Goal: Information Seeking & Learning: Understand process/instructions

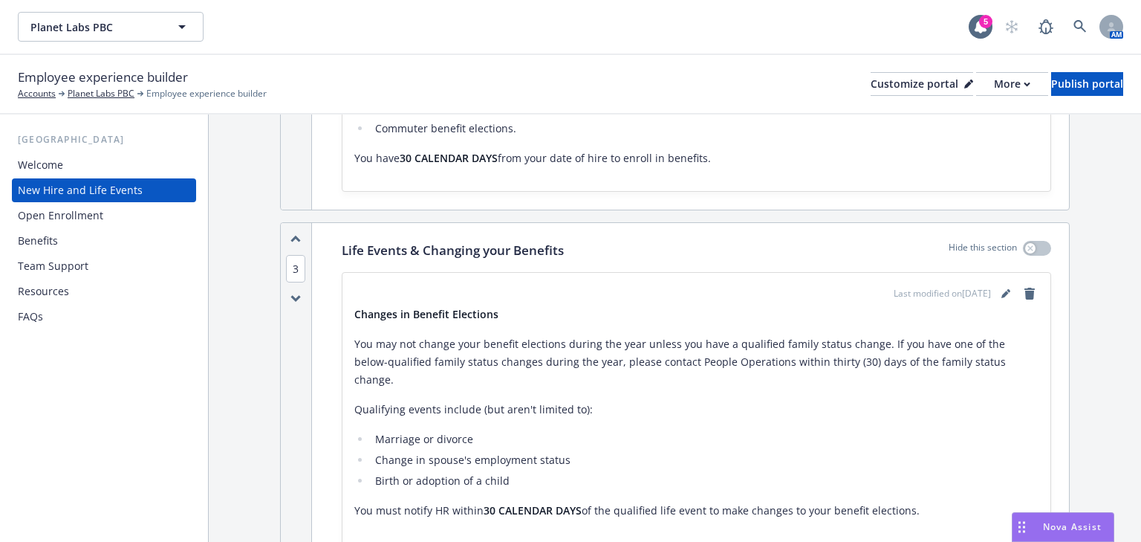
scroll to position [1426, 0]
click at [1001, 291] on icon "editPencil" at bounding box center [1004, 294] width 7 height 7
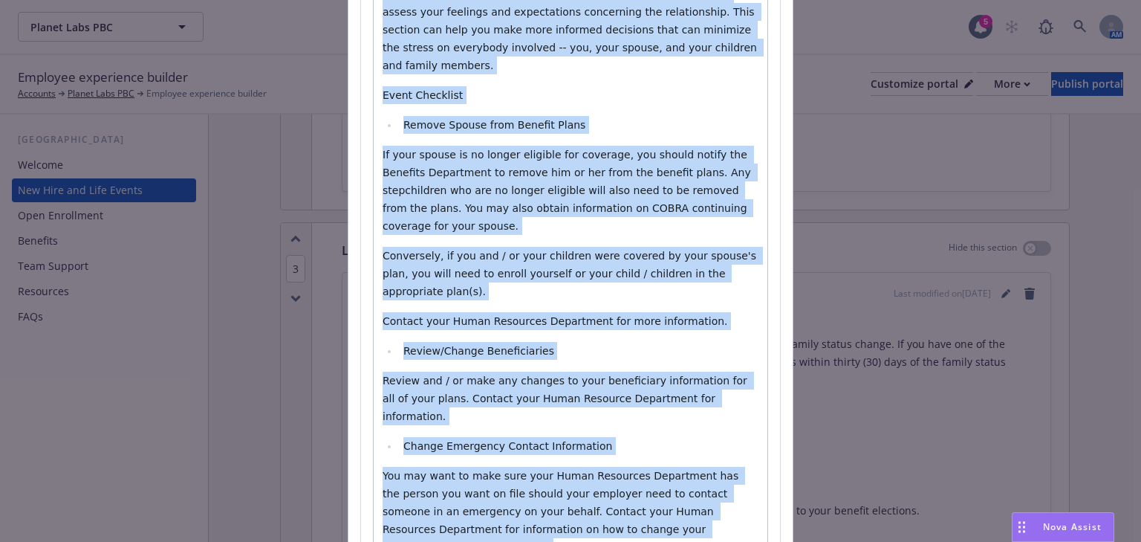
scroll to position [6021, 0]
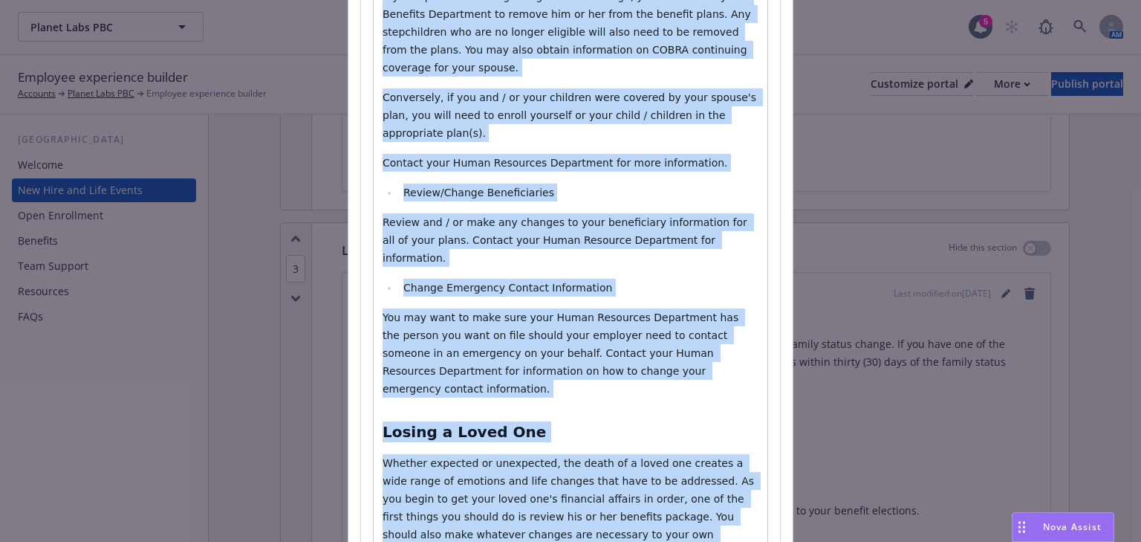
drag, startPoint x: 377, startPoint y: 293, endPoint x: 614, endPoint y: 339, distance: 241.4
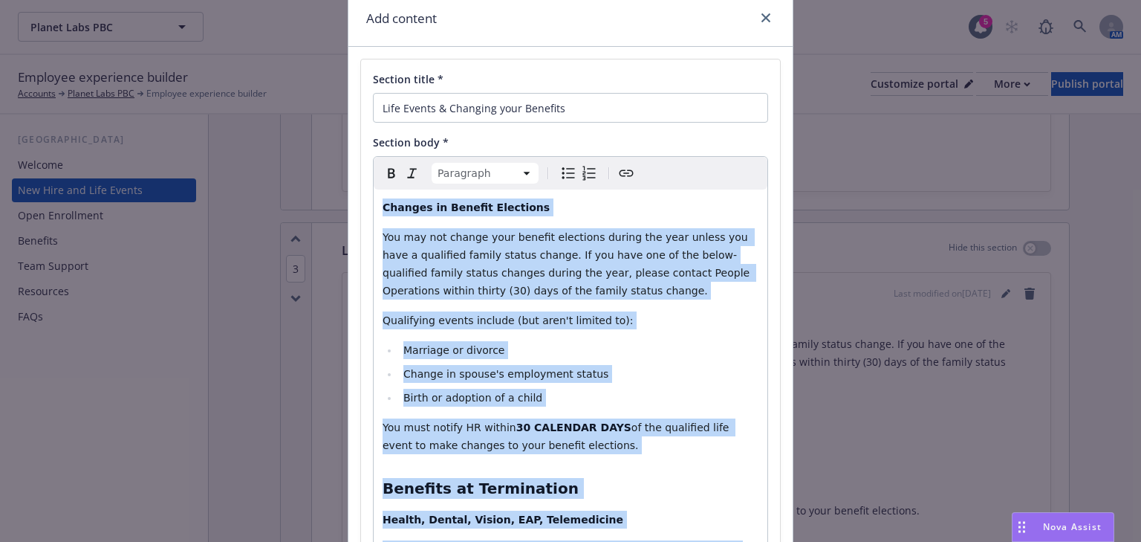
scroll to position [0, 0]
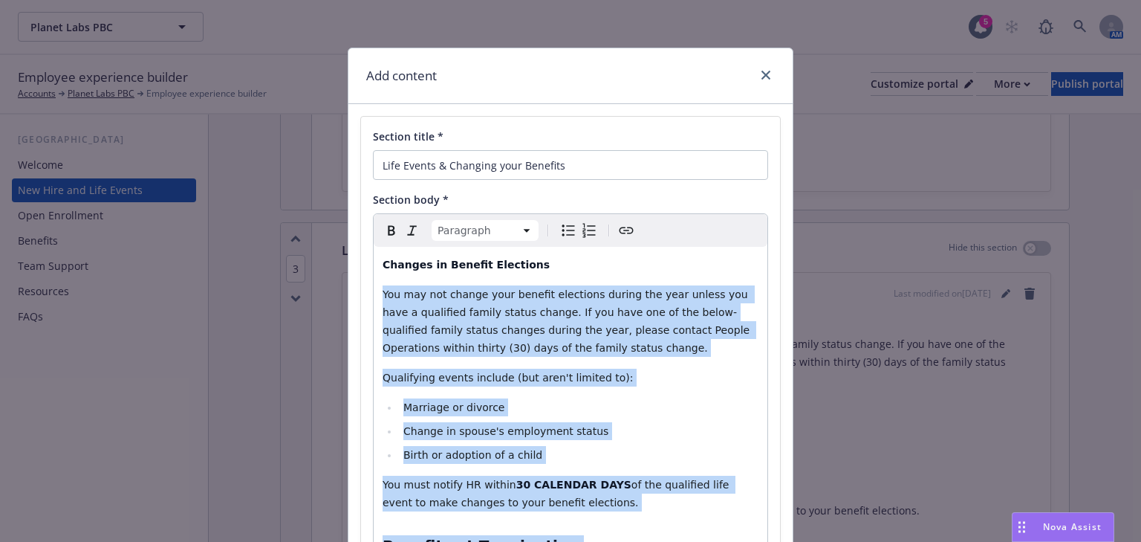
drag, startPoint x: 566, startPoint y: 386, endPoint x: 378, endPoint y: 297, distance: 208.0
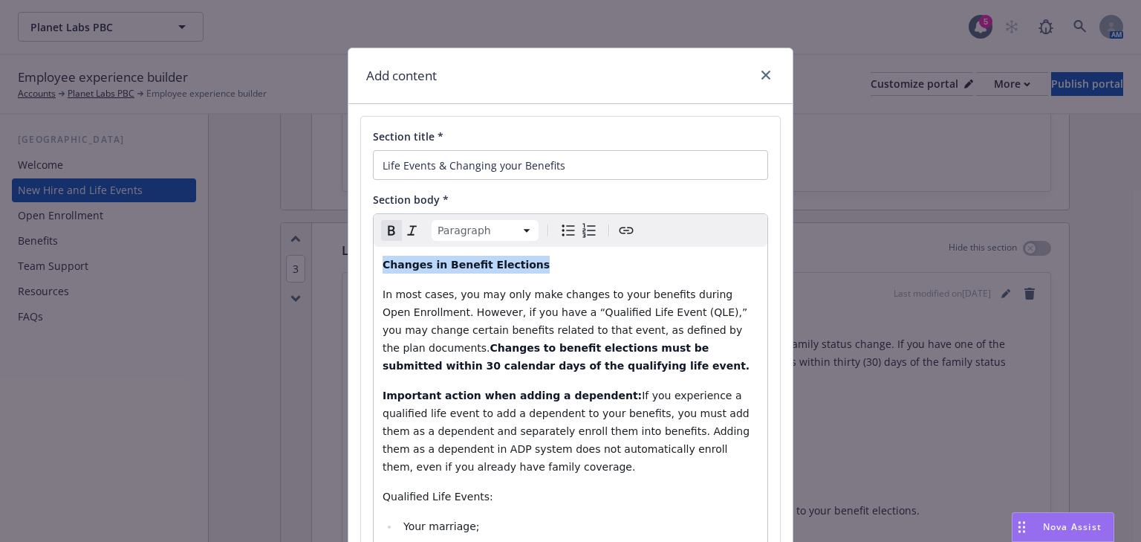
drag, startPoint x: 520, startPoint y: 259, endPoint x: 392, endPoint y: 266, distance: 127.9
click at [383, 261] on p "Changes in Benefit Elections" at bounding box center [571, 265] width 376 height 18
copy strong "Changes in Benefit Elections"
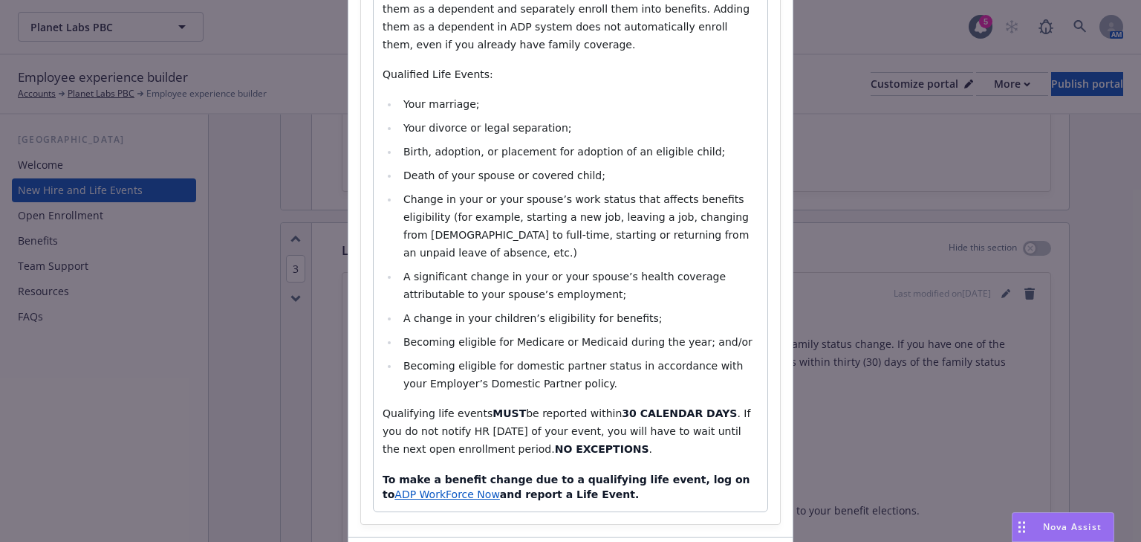
scroll to position [513, 0]
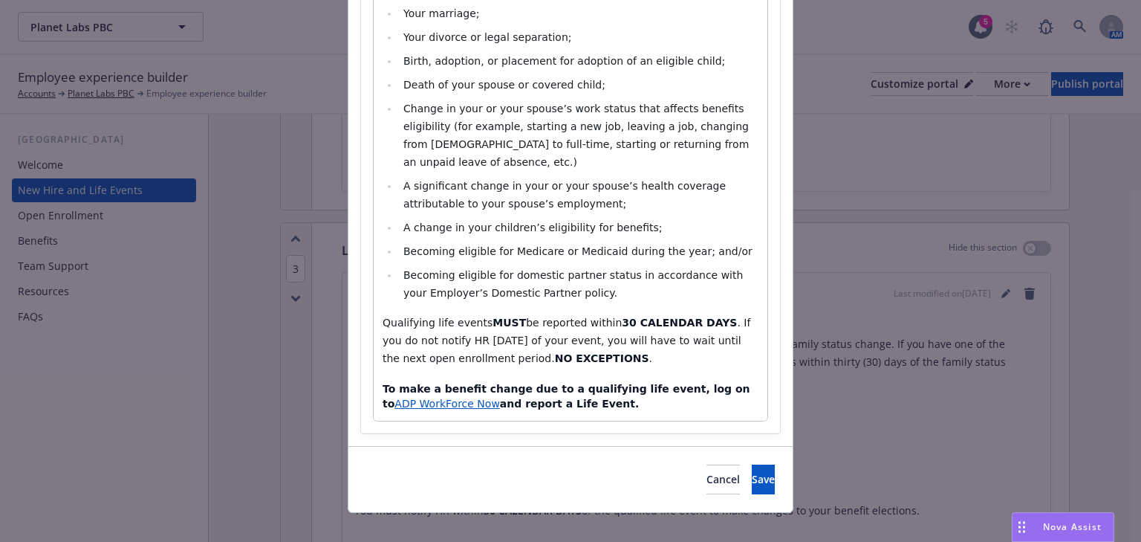
select select "h4"
drag, startPoint x: 689, startPoint y: 370, endPoint x: 458, endPoint y: 389, distance: 231.8
click at [458, 389] on h4 "To make a benefit change due to a qualifying life event, log on to ADP WorkForc…" at bounding box center [571, 397] width 376 height 30
click at [429, 397] on span "[DOMAIN_NAME]" at bounding box center [444, 403] width 87 height 12
click at [741, 397] on div "Changes in Benefit Elections In most cases, you may only make changes to your b…" at bounding box center [571, 77] width 394 height 686
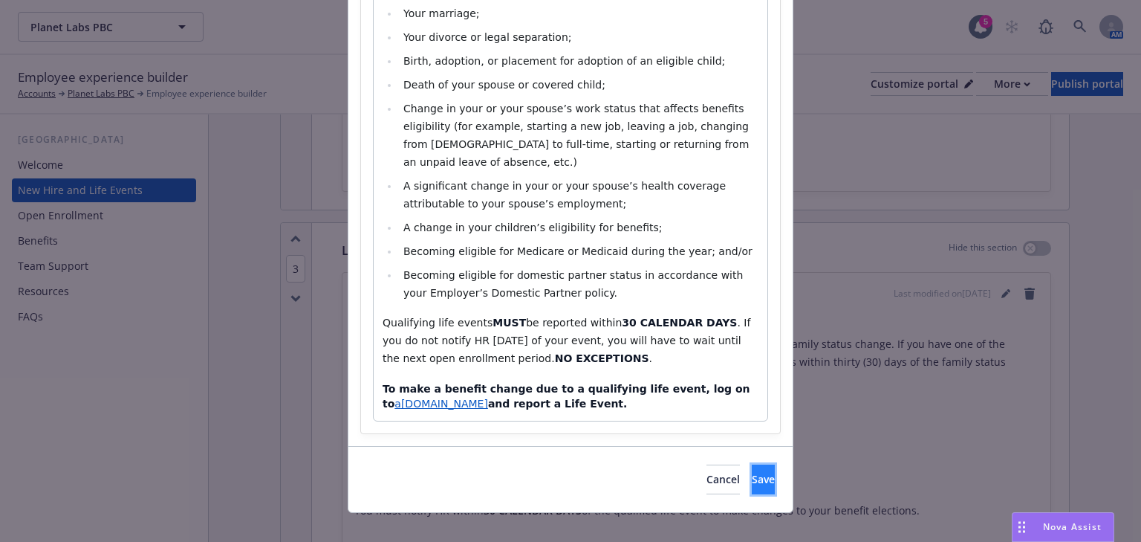
click at [752, 464] on button "Save" at bounding box center [763, 479] width 23 height 30
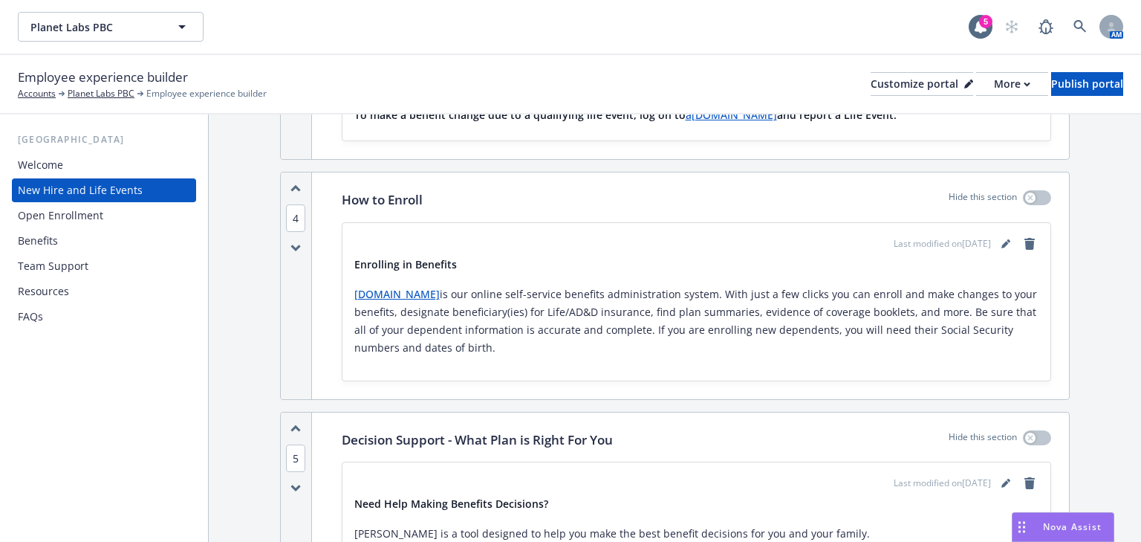
scroll to position [2080, 0]
drag, startPoint x: 434, startPoint y: 287, endPoint x: 360, endPoint y: 223, distance: 97.9
click at [336, 216] on div "How to Enroll Hide this section Last modified on [DATE] Enrolling in Benefits […" at bounding box center [696, 284] width 745 height 226
copy div "Enrolling in Benefits [DOMAIN_NAME] is our online self-service benefits adminis…"
click at [1001, 238] on icon "editPencil" at bounding box center [1005, 242] width 9 height 9
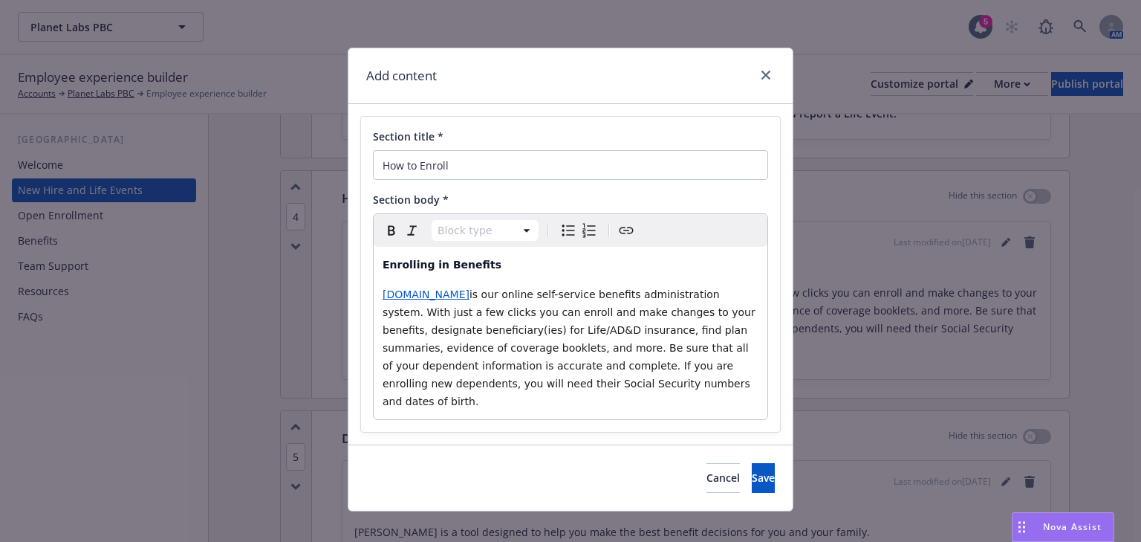
click at [482, 294] on span "is our online self-service benefits administration system. With just a few clic…" at bounding box center [571, 347] width 376 height 119
drag, startPoint x: 489, startPoint y: 297, endPoint x: 533, endPoint y: 345, distance: 65.7
click at [637, 383] on p "[DOMAIN_NAME] is our online self-service benefits administration system. With j…" at bounding box center [571, 347] width 376 height 125
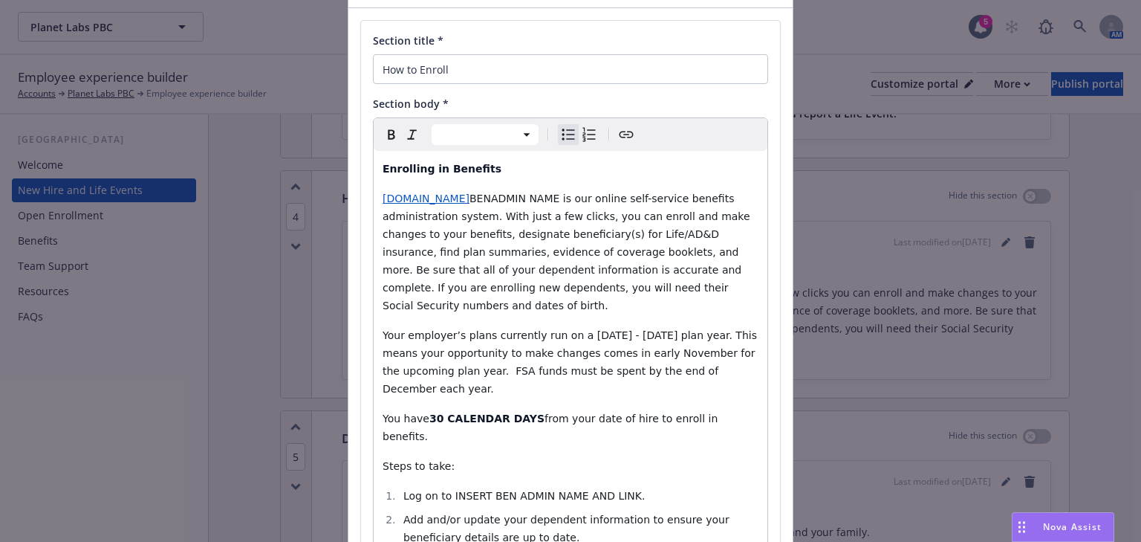
scroll to position [0, 0]
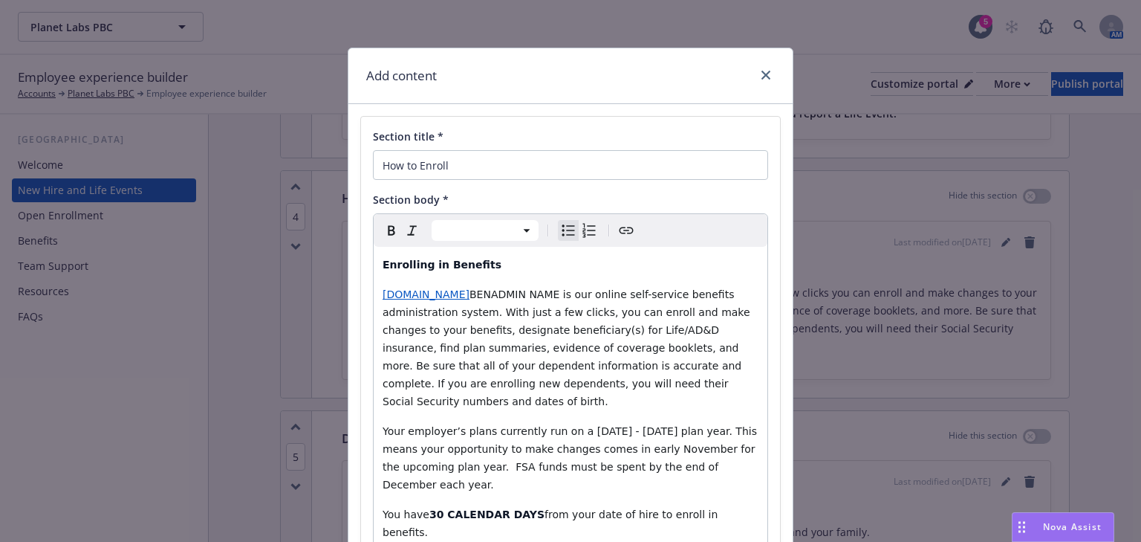
select select "paragraph"
drag, startPoint x: 563, startPoint y: 293, endPoint x: 476, endPoint y: 290, distance: 87.0
click at [478, 302] on p "[DOMAIN_NAME] BENADMIN NAME is our online self-service benefits administration …" at bounding box center [571, 347] width 376 height 125
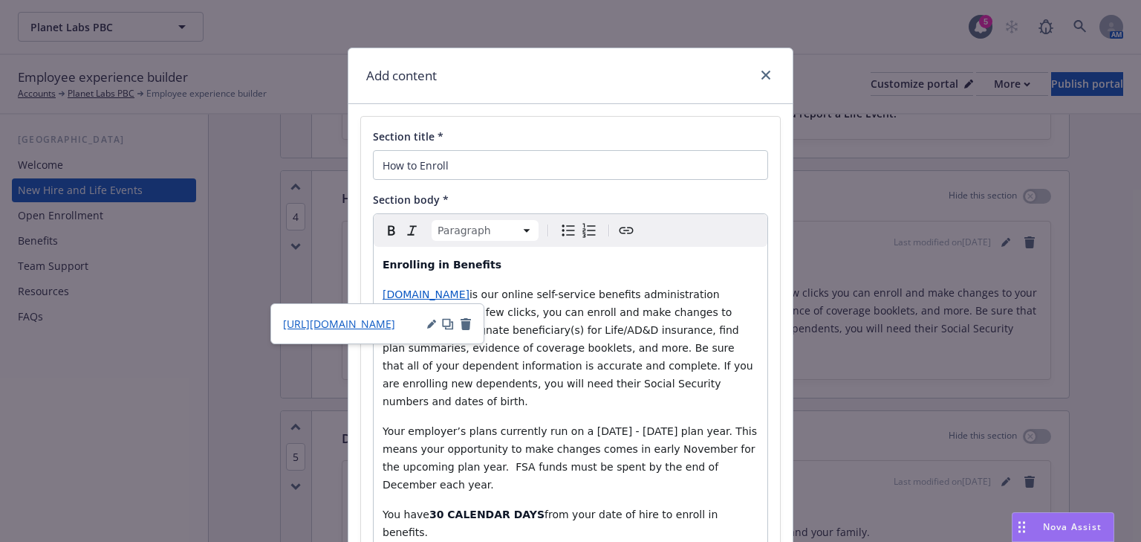
drag, startPoint x: 415, startPoint y: 292, endPoint x: 585, endPoint y: 329, distance: 173.4
click at [587, 330] on span "is our online self-service benefits administration system. With just a few clic…" at bounding box center [570, 347] width 374 height 119
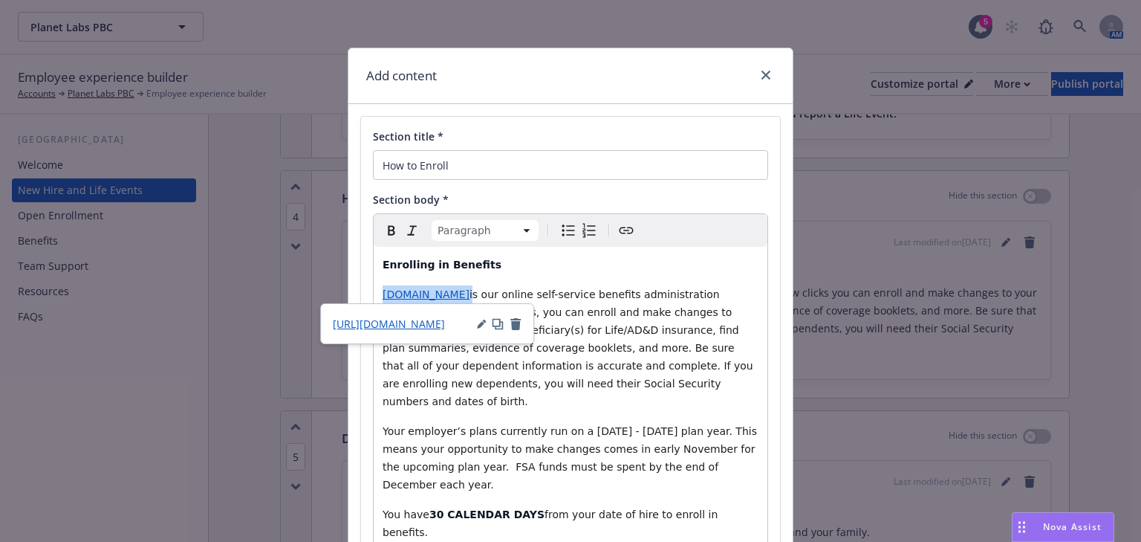
drag, startPoint x: 476, startPoint y: 296, endPoint x: 377, endPoint y: 299, distance: 99.6
copy p "[DOMAIN_NAME]"
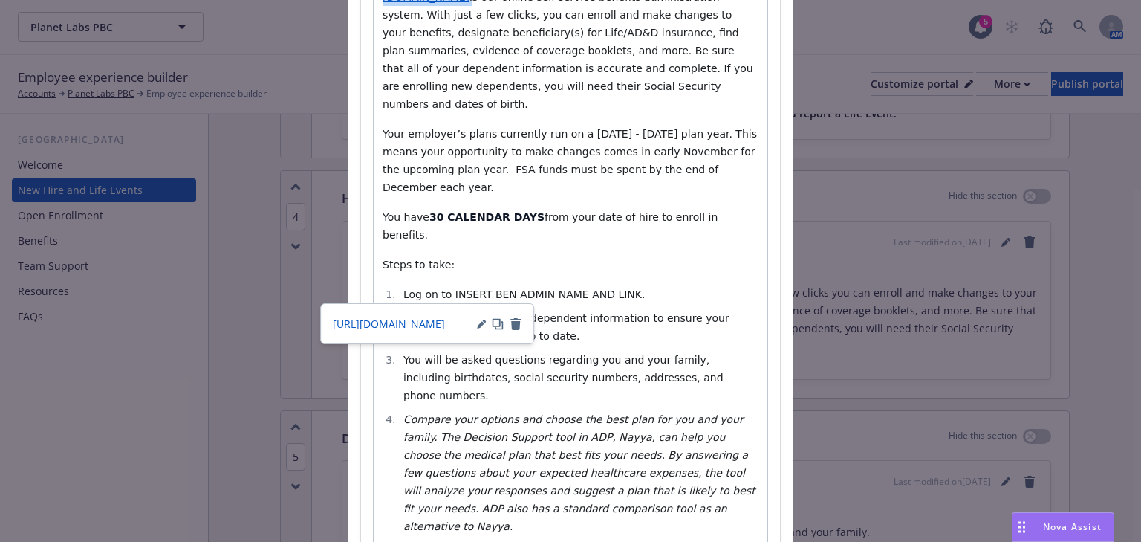
scroll to position [357, 0]
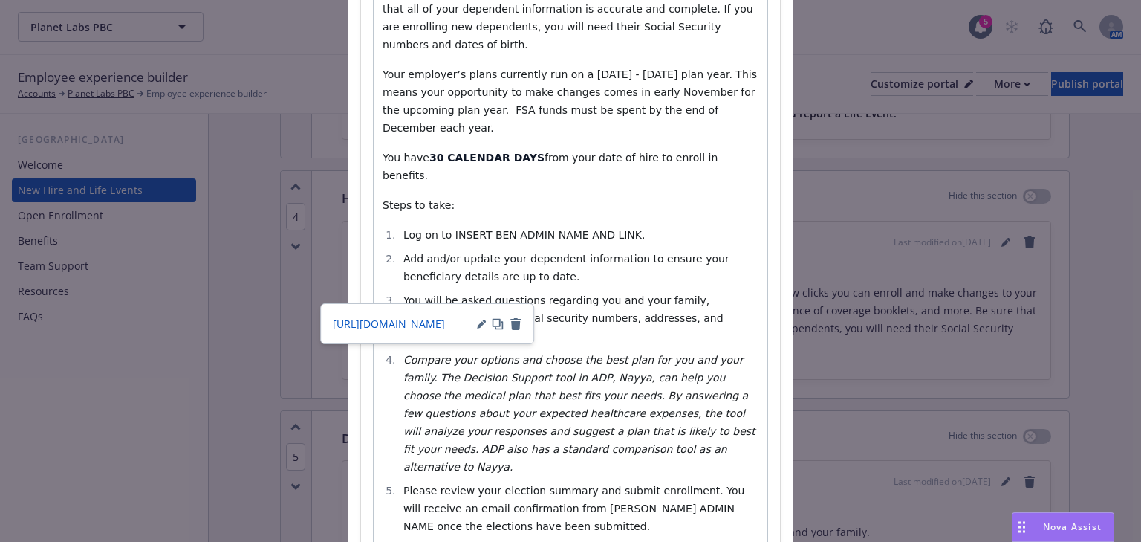
select select
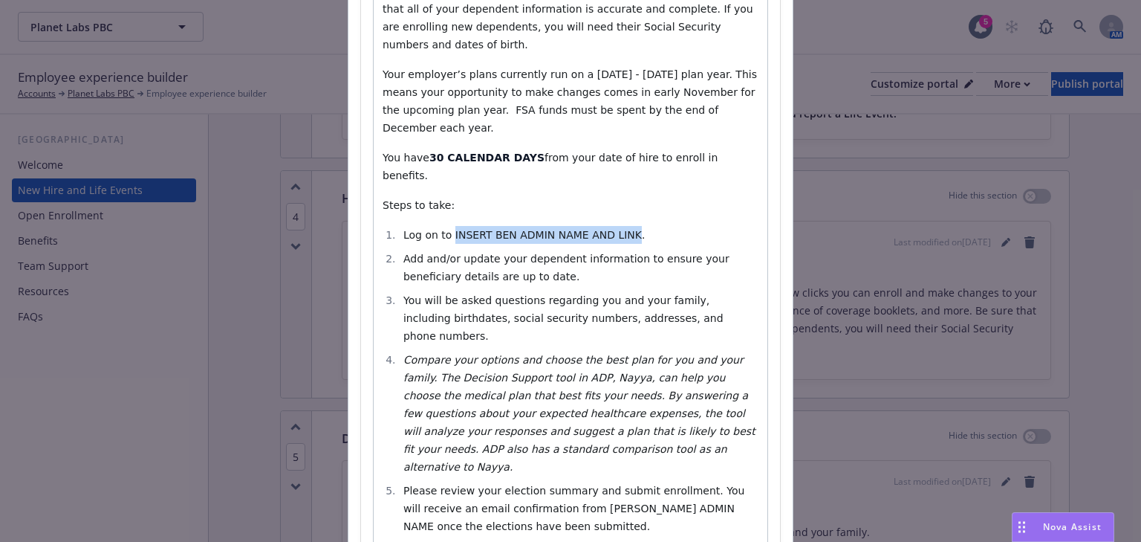
drag, startPoint x: 616, startPoint y: 181, endPoint x: 446, endPoint y: 186, distance: 170.2
click at [446, 229] on span "Log on to INSERT BEN ADMIN NAME AND LINK." at bounding box center [524, 235] width 242 height 12
drag, startPoint x: 562, startPoint y: 306, endPoint x: 479, endPoint y: 310, distance: 83.3
click at [478, 354] on em "Compare your options and choose the best plan for you and your family. The Deci…" at bounding box center [580, 413] width 355 height 119
click at [522, 354] on em "Compare your options and choose the best plan for you and your family. The Deci…" at bounding box center [580, 413] width 355 height 119
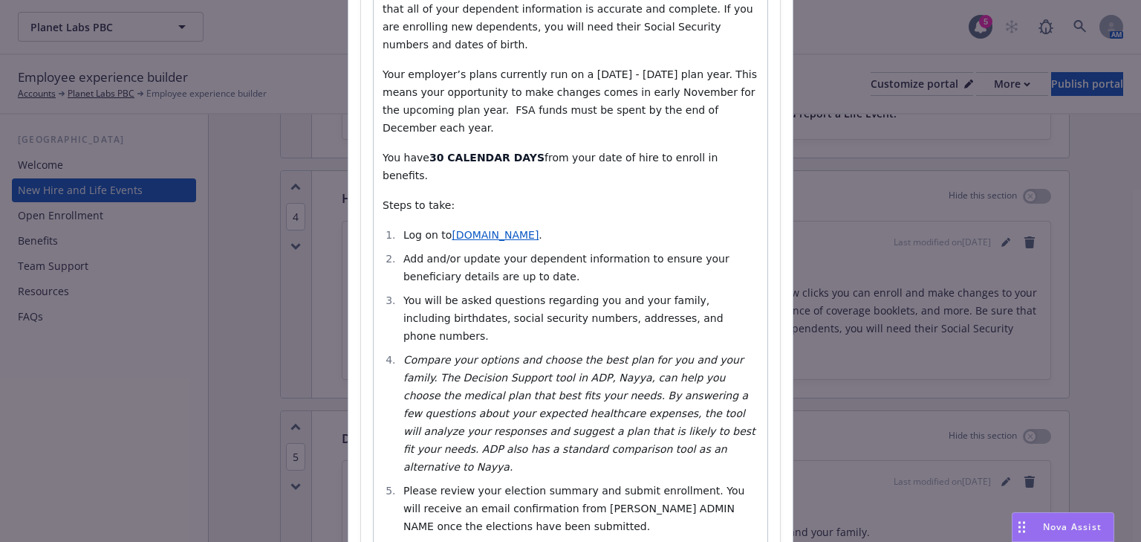
click at [567, 354] on em "Compare your options and choose the best plan for you and your family. The Deci…" at bounding box center [580, 413] width 355 height 119
drag, startPoint x: 566, startPoint y: 308, endPoint x: 496, endPoint y: 311, distance: 69.9
click at [496, 354] on em "Compare your options and choose the best plan for you and your family. The Deci…" at bounding box center [580, 413] width 355 height 119
drag, startPoint x: 515, startPoint y: 307, endPoint x: 500, endPoint y: 309, distance: 15.0
click at [498, 354] on em "Compare your options and choose the best plan for you and your family. The Deci…" at bounding box center [580, 413] width 355 height 119
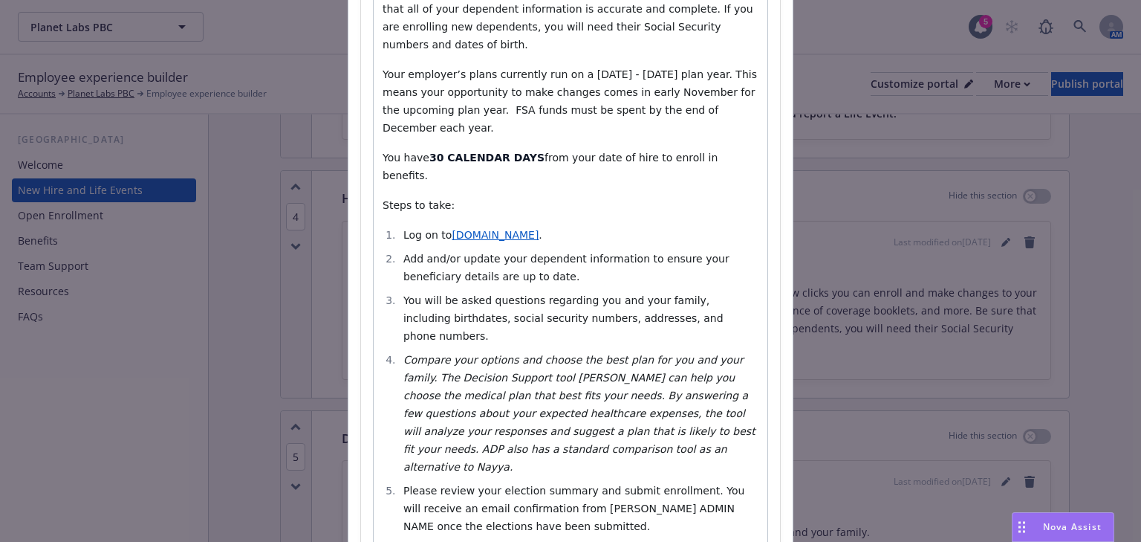
drag, startPoint x: 506, startPoint y: 309, endPoint x: 510, endPoint y: 334, distance: 24.9
click at [511, 354] on em "Compare your options and choose the best plan for you and your family. The Deci…" at bounding box center [580, 413] width 355 height 119
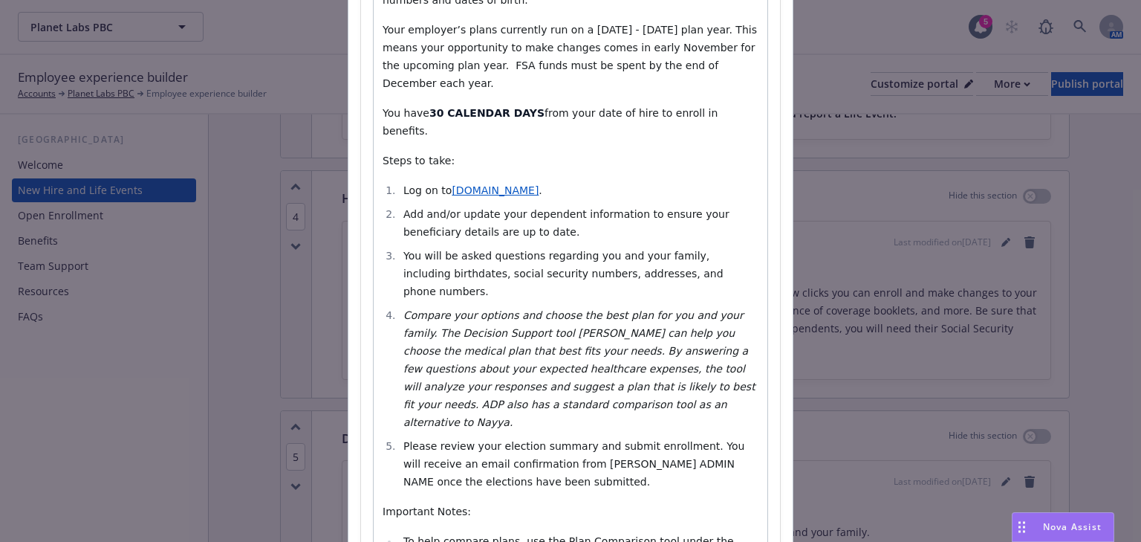
scroll to position [475, 0]
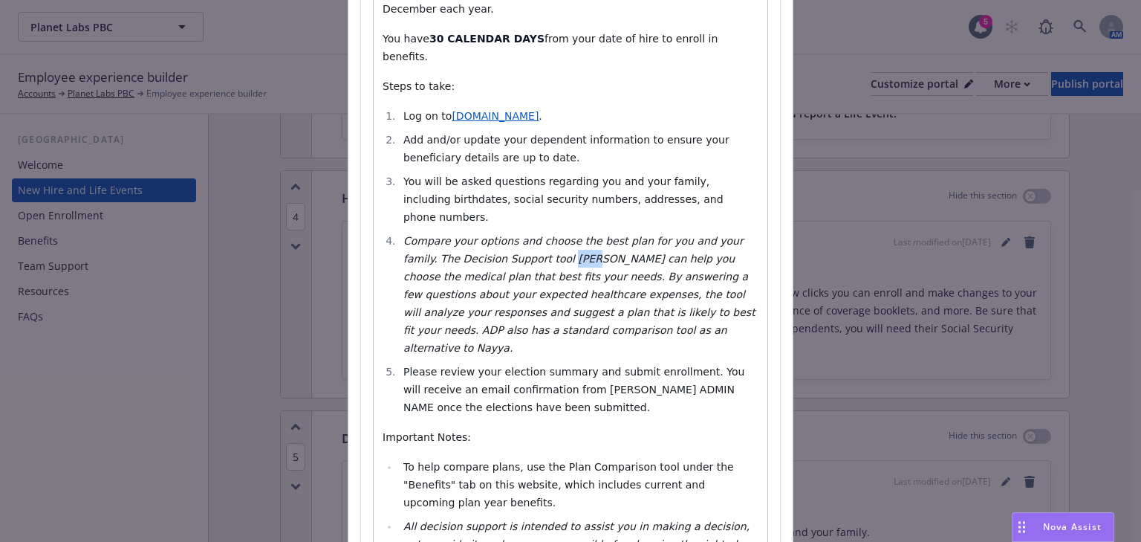
drag, startPoint x: 516, startPoint y: 188, endPoint x: 497, endPoint y: 190, distance: 19.4
click at [497, 235] on em "Compare your options and choose the best plan for you and your family. The Deci…" at bounding box center [580, 294] width 355 height 119
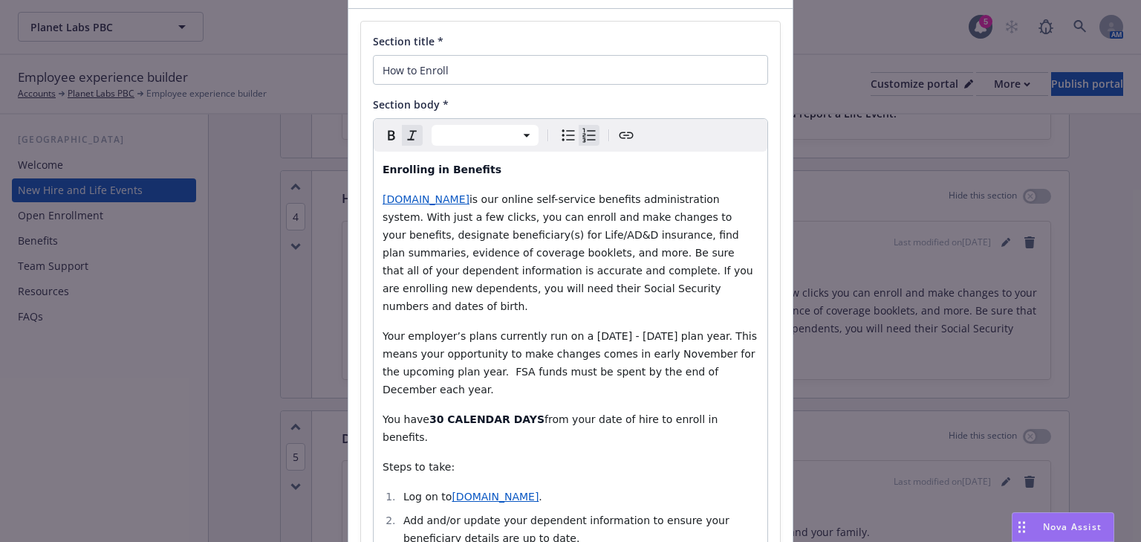
scroll to position [0, 0]
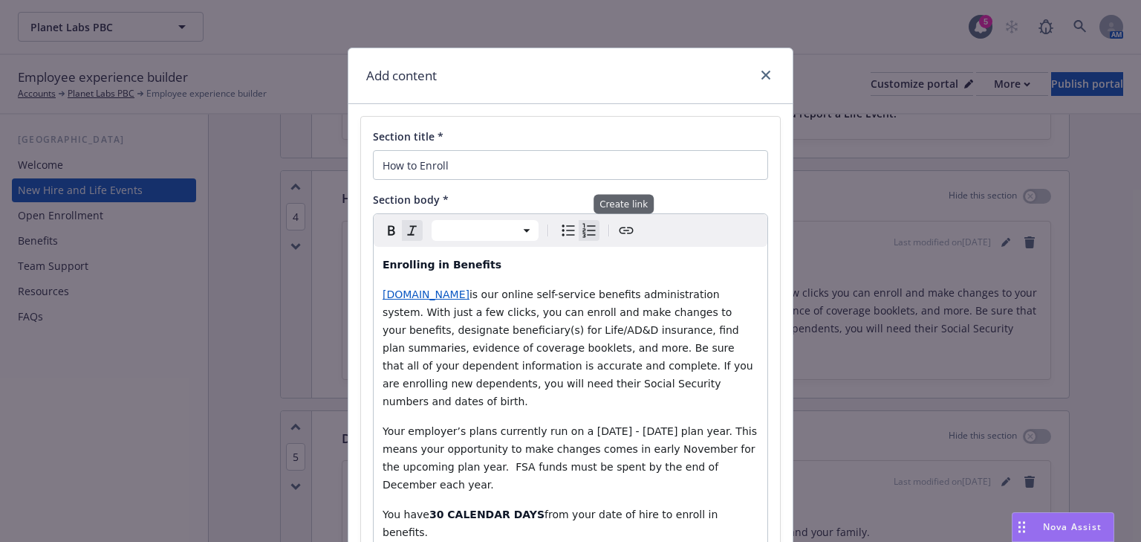
click at [618, 232] on icon "Create link" at bounding box center [626, 230] width 18 height 18
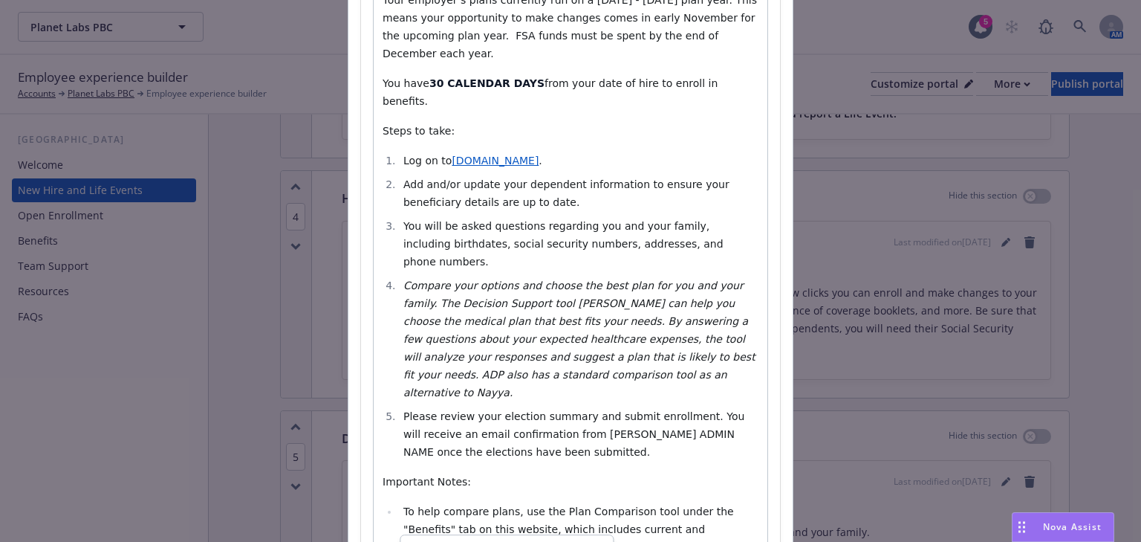
scroll to position [379, 0]
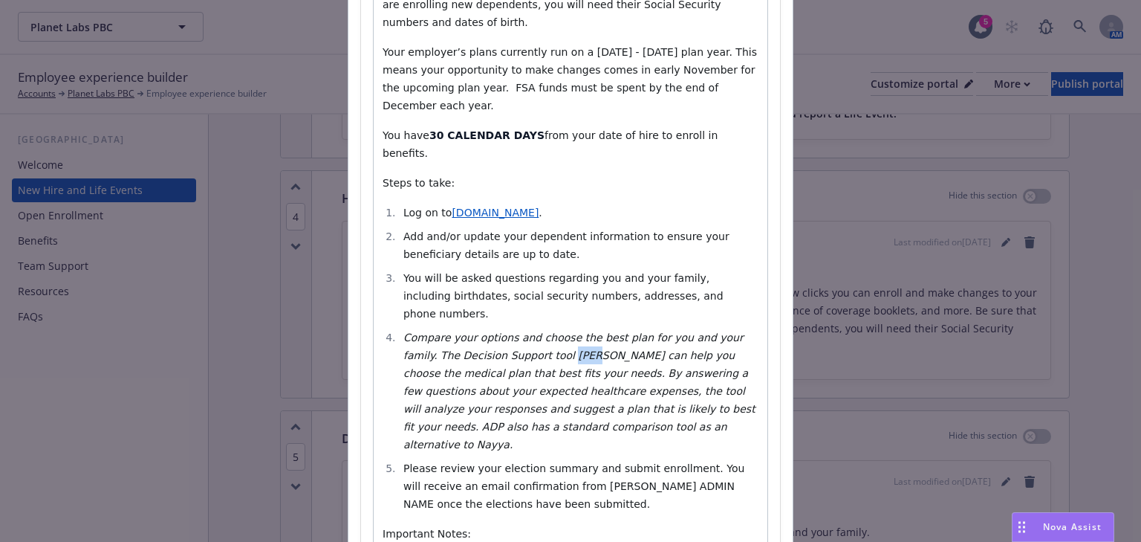
drag, startPoint x: 516, startPoint y: 283, endPoint x: 499, endPoint y: 282, distance: 17.1
click at [499, 331] on em "Compare your options and choose the best plan for you and your family. The Deci…" at bounding box center [580, 390] width 355 height 119
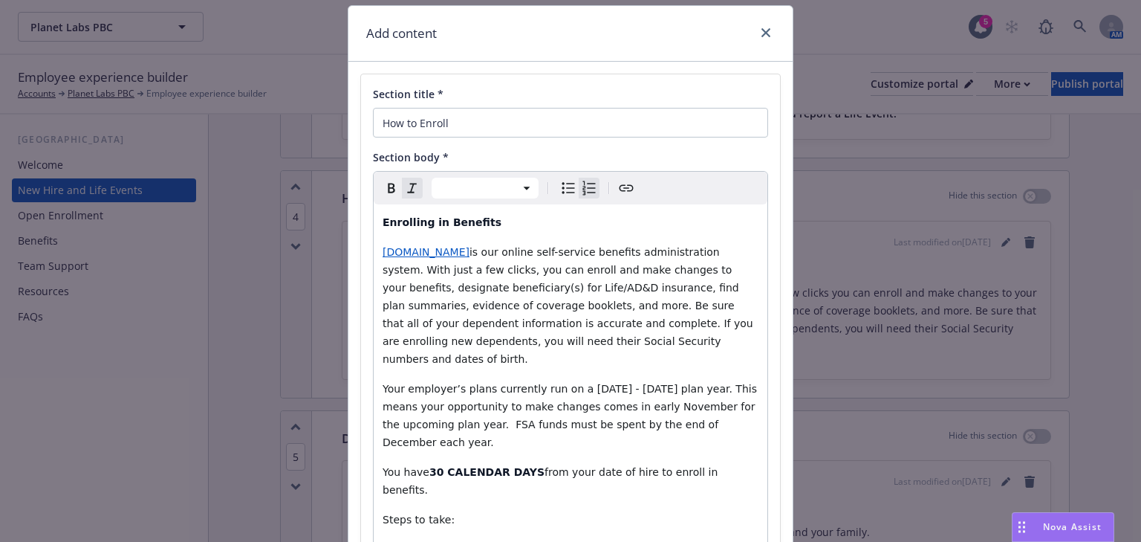
scroll to position [22, 0]
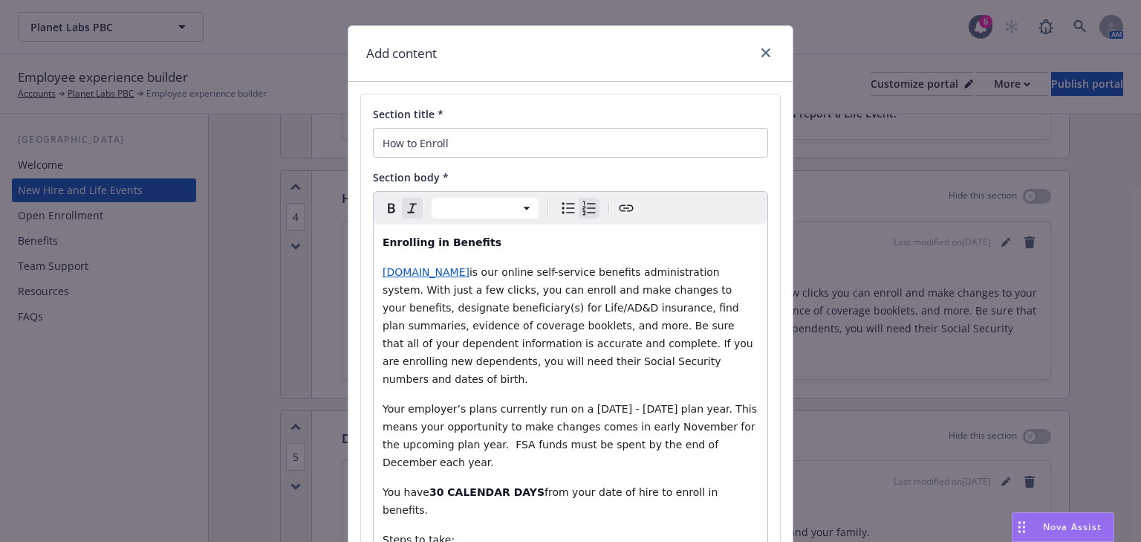
click at [617, 209] on icon "Create link" at bounding box center [626, 208] width 18 height 18
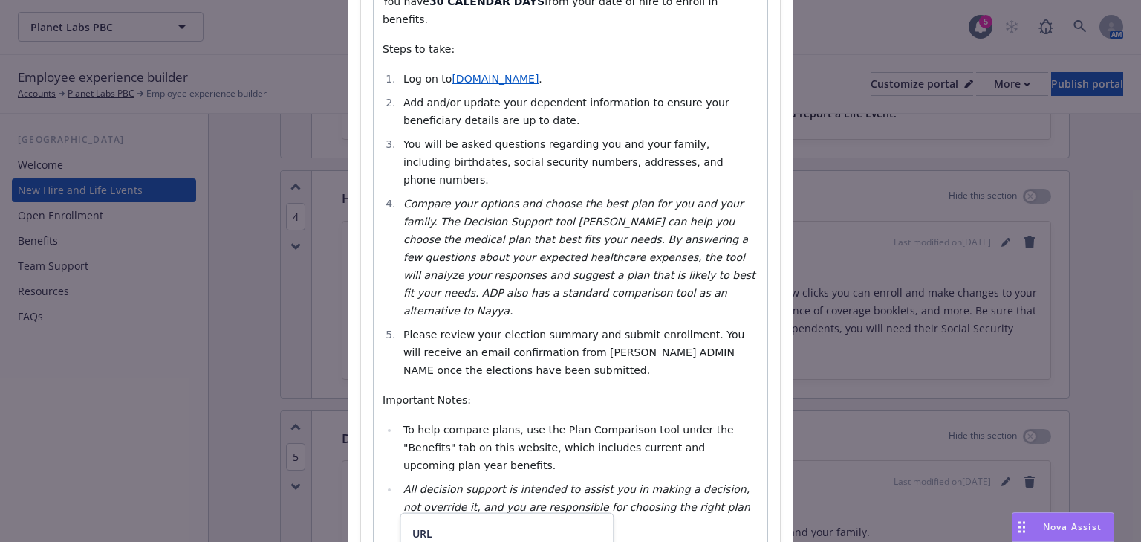
scroll to position [557, 0]
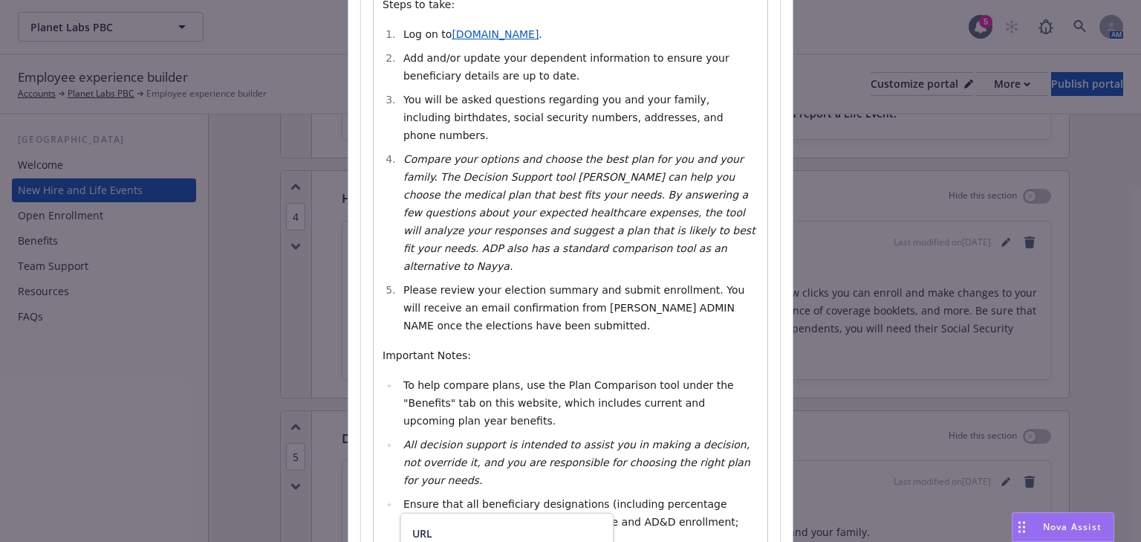
click at [469, 533] on div "URL" at bounding box center [506, 533] width 189 height 16
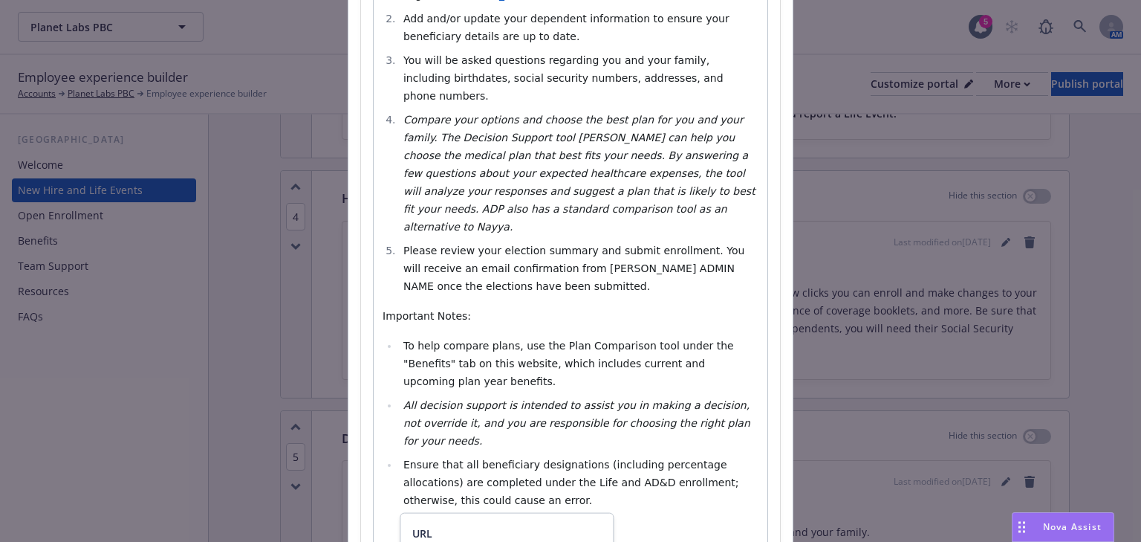
scroll to position [617, 0]
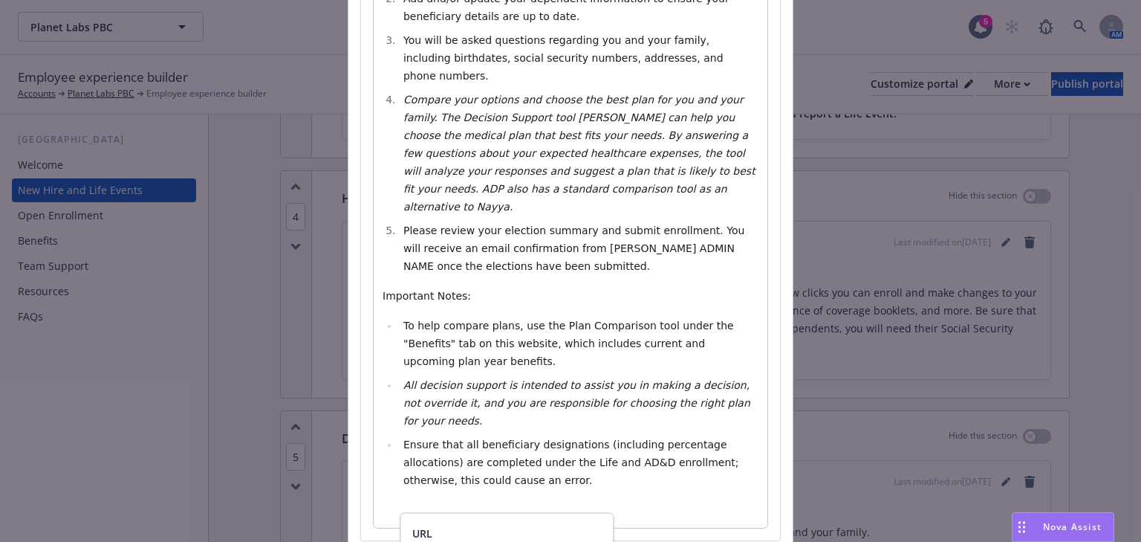
click at [457, 528] on div "URL" at bounding box center [506, 533] width 189 height 16
click at [542, 525] on div "URL" at bounding box center [506, 533] width 189 height 16
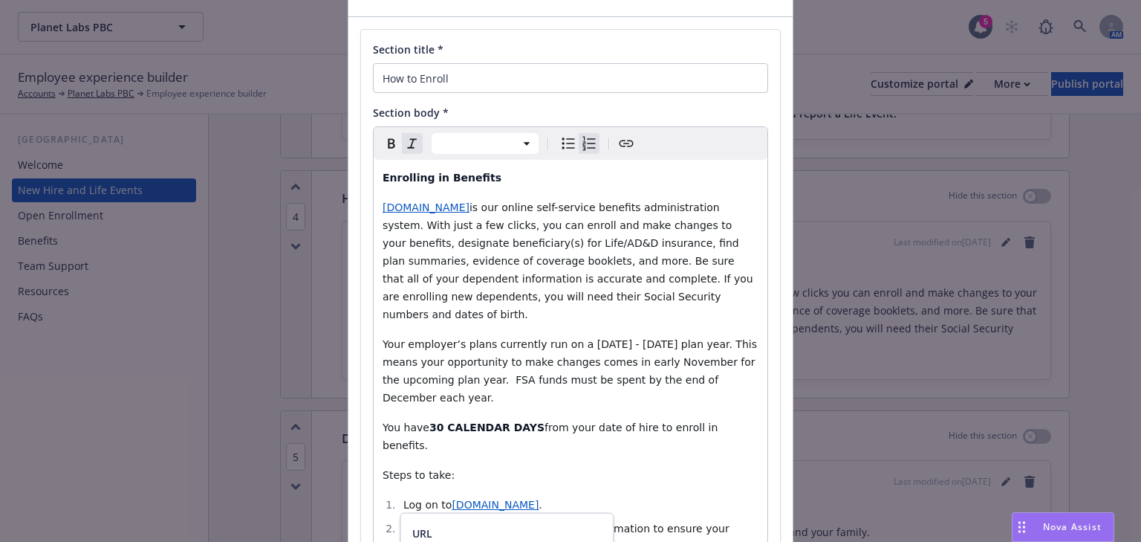
scroll to position [0, 0]
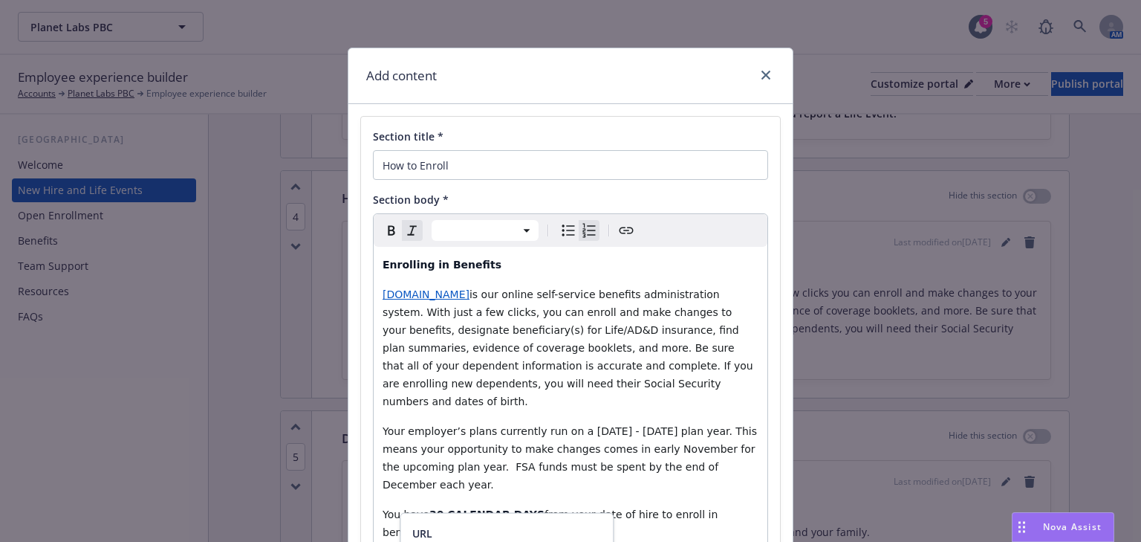
click at [520, 527] on div "URL" at bounding box center [506, 533] width 189 height 16
click at [498, 527] on div "URL" at bounding box center [506, 533] width 189 height 16
drag, startPoint x: 496, startPoint y: 526, endPoint x: 496, endPoint y: 484, distance: 41.6
click at [496, 484] on body "Planet Labs PBC Planet Labs PBC 5 AM Employee experience builder Accounts Plane…" at bounding box center [570, 271] width 1141 height 542
click at [764, 74] on icon "close" at bounding box center [765, 75] width 9 height 9
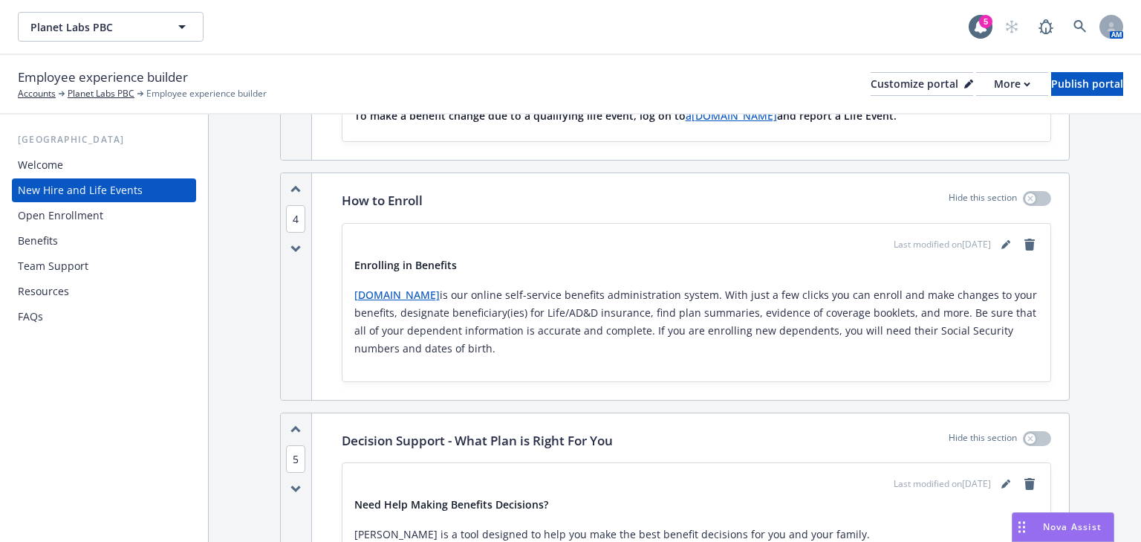
scroll to position [2021, 0]
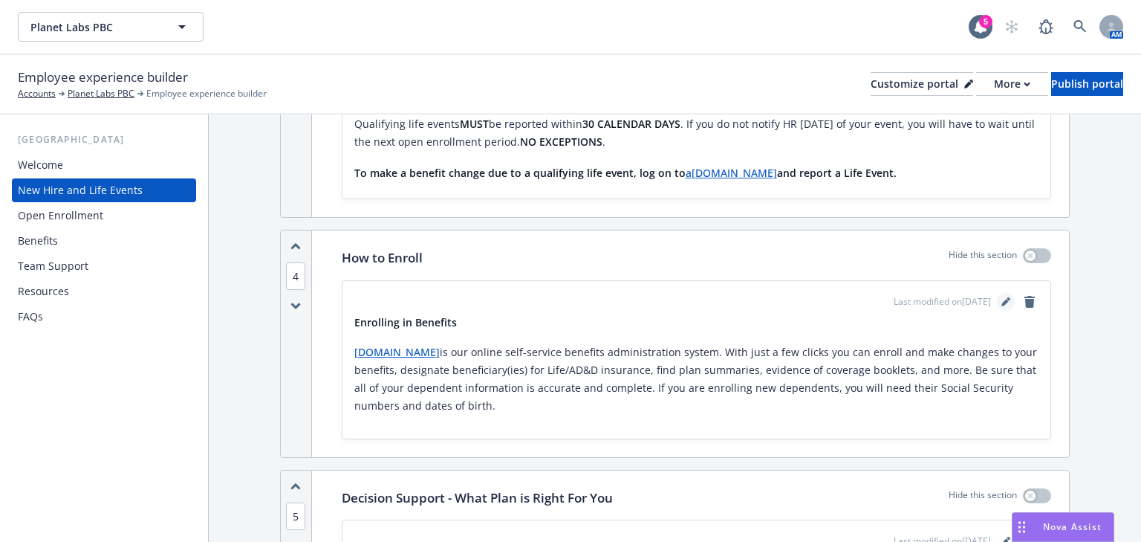
click at [1001, 299] on icon "editPencil" at bounding box center [1004, 302] width 7 height 7
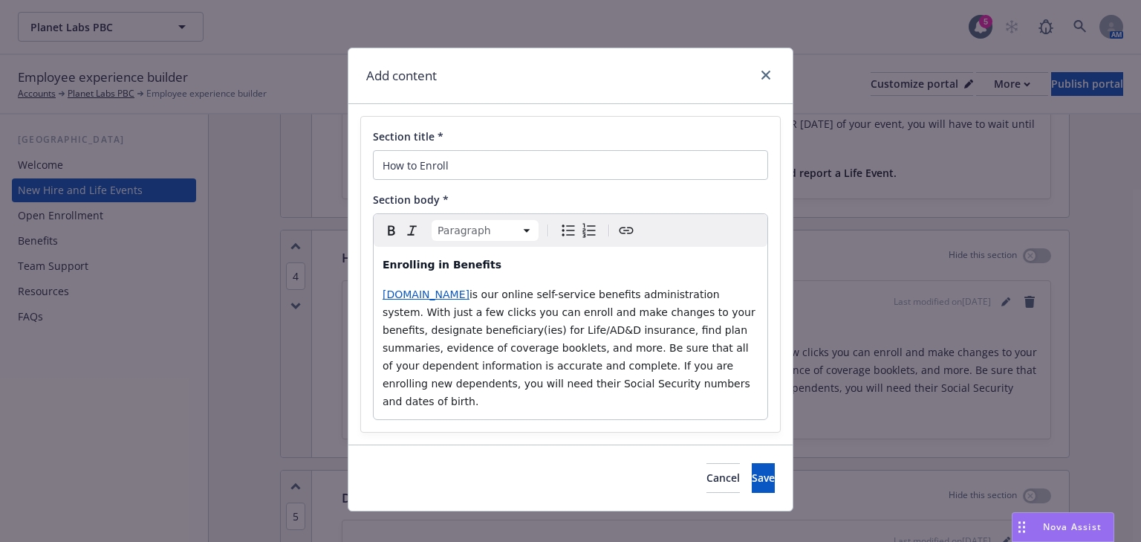
drag, startPoint x: 598, startPoint y: 391, endPoint x: 339, endPoint y: 263, distance: 288.7
click at [339, 263] on div "Add content Section title * How to Enroll Section body * Paragraph Paragraph He…" at bounding box center [570, 271] width 1141 height 542
click at [443, 305] on span "is our online self-service benefits administration system. With just a few clic…" at bounding box center [571, 347] width 376 height 119
drag, startPoint x: 483, startPoint y: 295, endPoint x: 634, endPoint y: 380, distance: 173.6
click at [634, 380] on p "[DOMAIN_NAME] is our online self-service benefits administration system. With j…" at bounding box center [571, 347] width 376 height 125
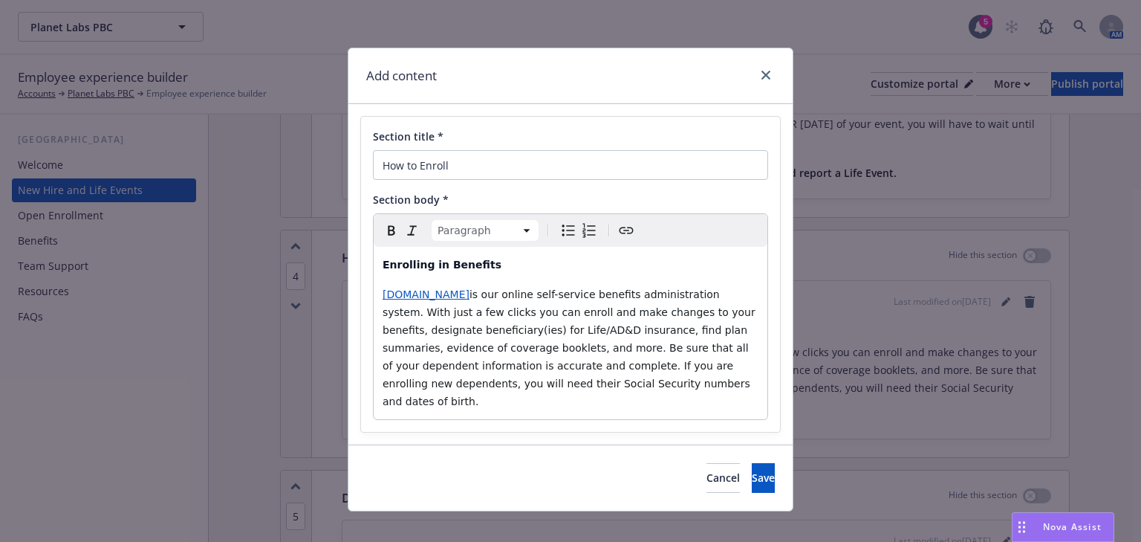
select select
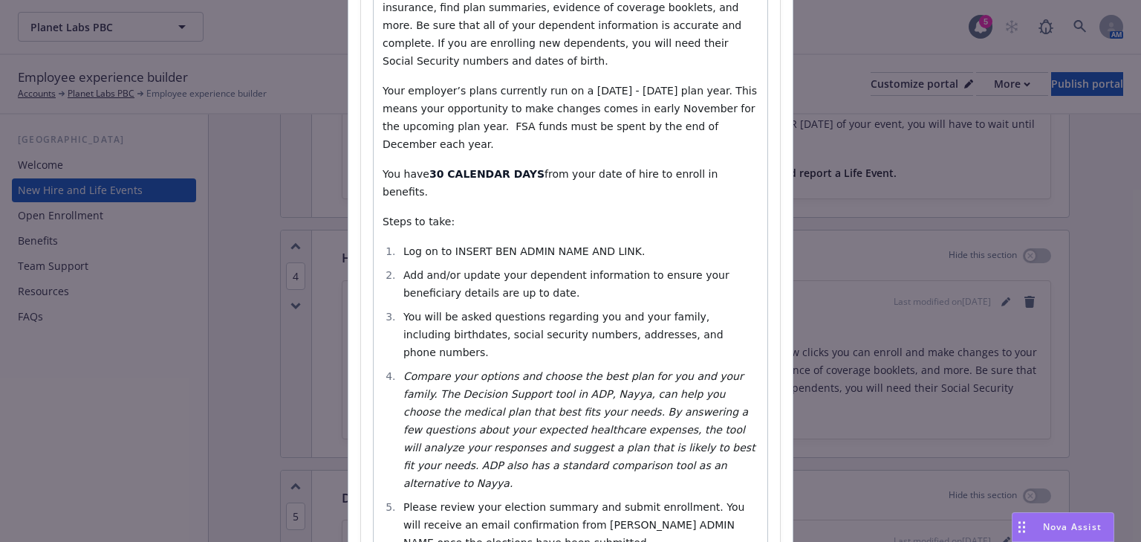
scroll to position [319, 0]
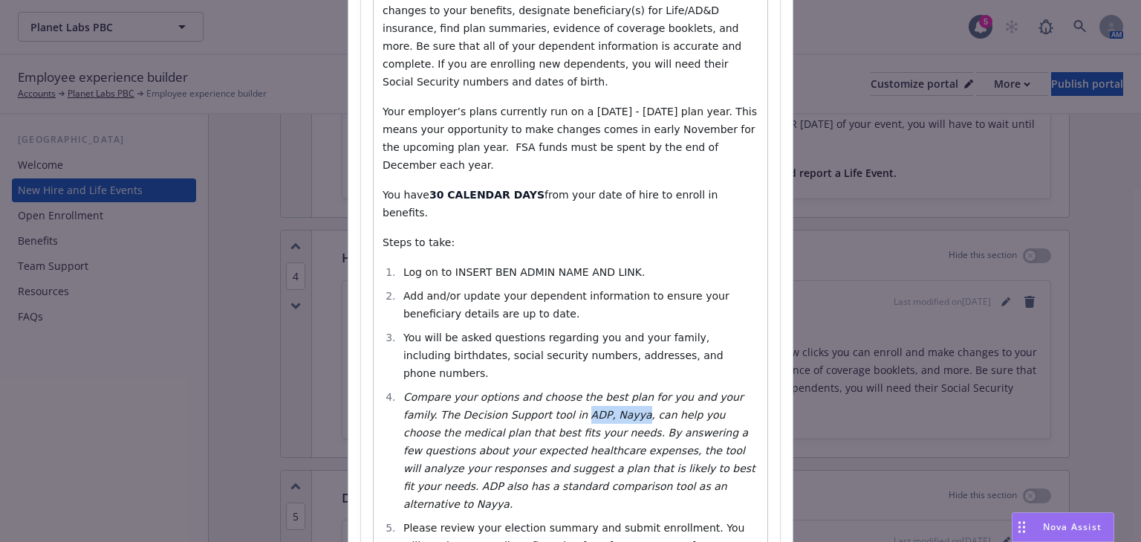
drag, startPoint x: 510, startPoint y: 342, endPoint x: 562, endPoint y: 343, distance: 51.3
click at [562, 391] on em "Compare your options and choose the best plan for you and your family. The Deci…" at bounding box center [580, 450] width 355 height 119
click at [516, 391] on em "Compare your options and choose the best plan for you and your family. The Deci…" at bounding box center [580, 450] width 355 height 119
drag, startPoint x: 496, startPoint y: 345, endPoint x: 559, endPoint y: 348, distance: 63.2
click at [559, 391] on em "Compare your options and choose the best plan for you and your family. The Deci…" at bounding box center [580, 450] width 355 height 119
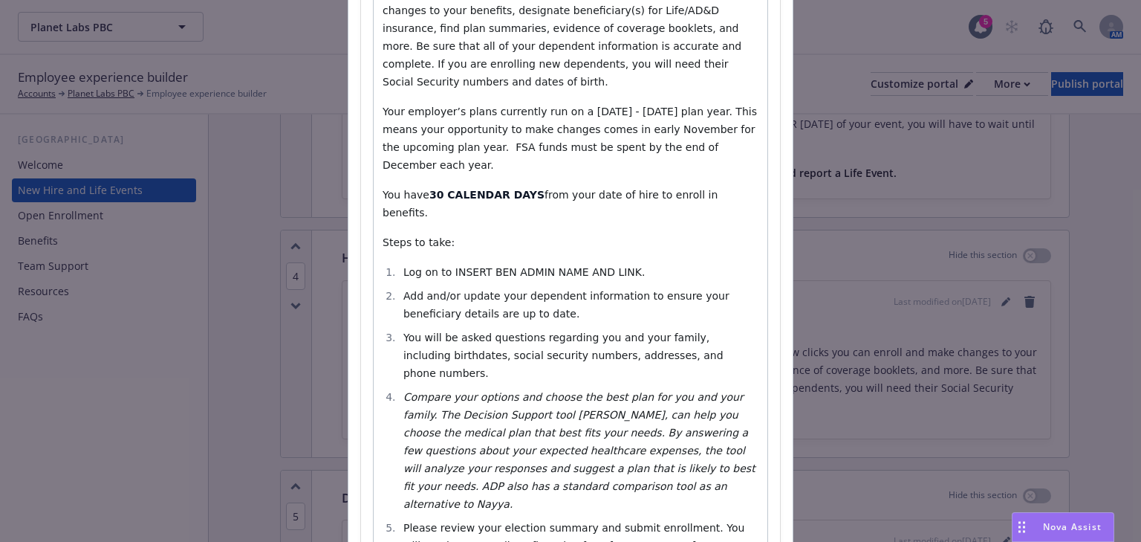
click at [498, 391] on em "Compare your options and choose the best plan for you and your family. The Deci…" at bounding box center [580, 450] width 355 height 119
click at [519, 391] on em "Compare your options and choose the best plan for you and your family. The Deci…" at bounding box center [580, 450] width 355 height 119
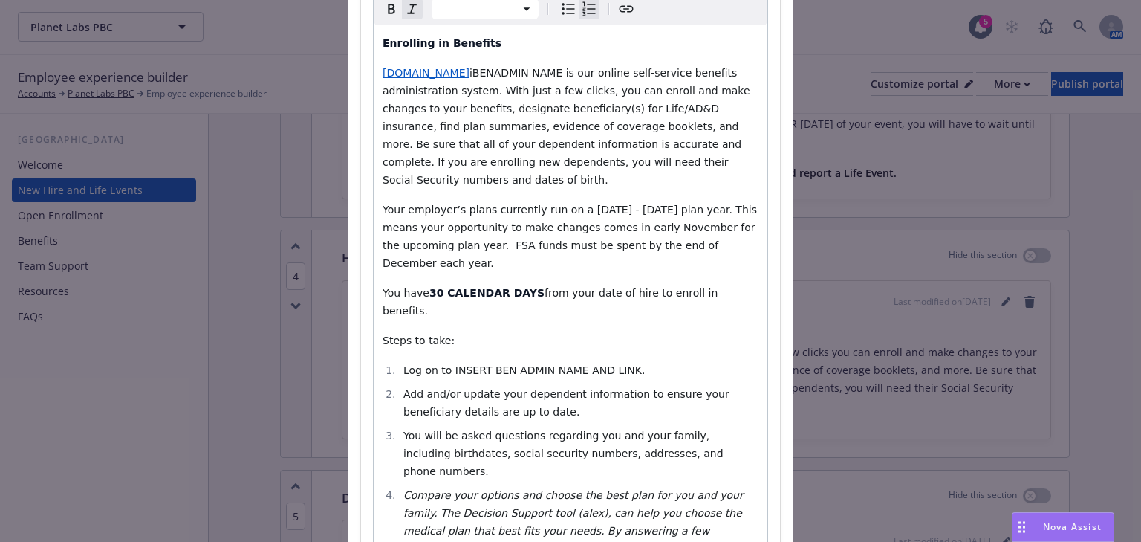
scroll to position [201, 0]
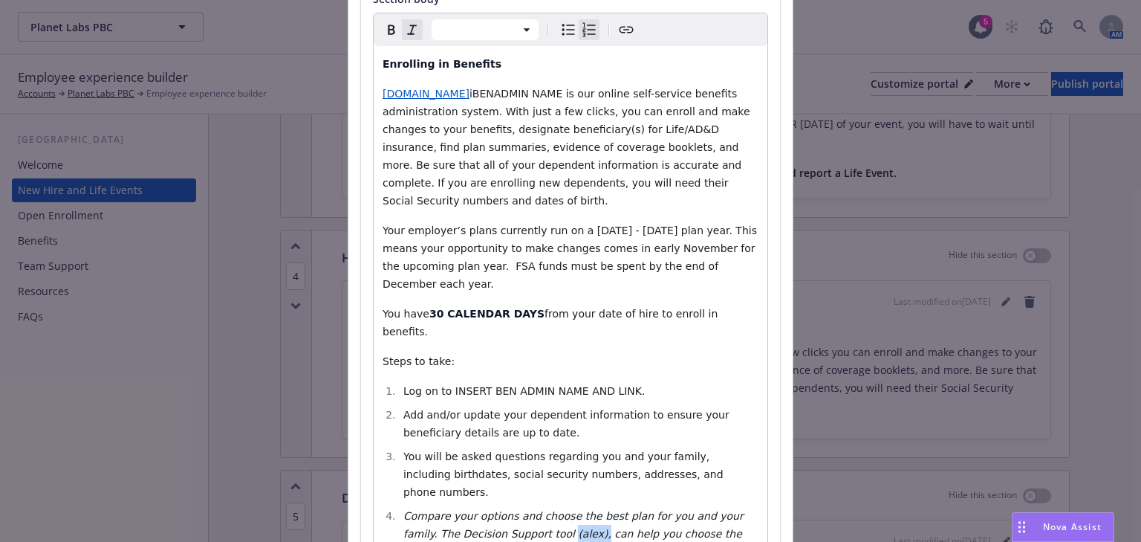
drag, startPoint x: 523, startPoint y: 461, endPoint x: 496, endPoint y: 460, distance: 26.8
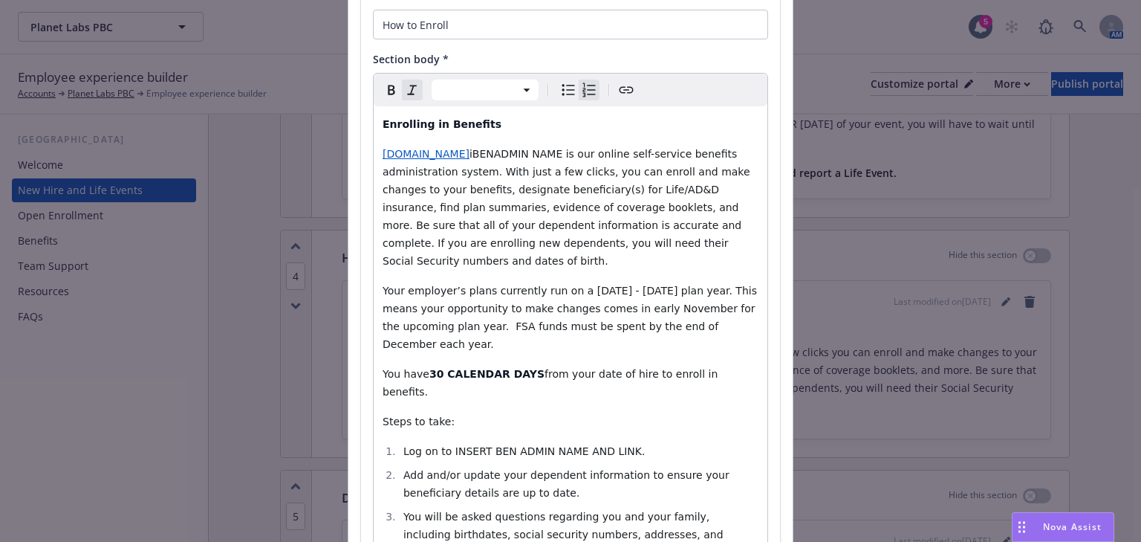
scroll to position [82, 0]
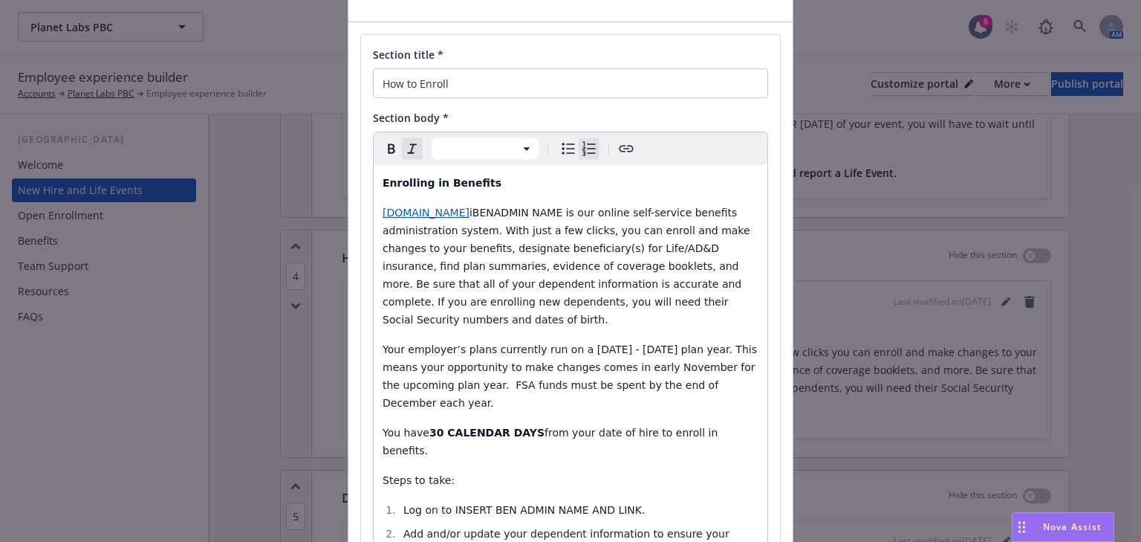
select select "paragraph"
drag, startPoint x: 565, startPoint y: 212, endPoint x: 483, endPoint y: 218, distance: 81.9
click at [481, 218] on span "iBENADMIN NAME is our online self-service benefits administration system. With …" at bounding box center [568, 266] width 371 height 119
drag, startPoint x: 497, startPoint y: 212, endPoint x: 481, endPoint y: 212, distance: 15.6
click at [481, 212] on em "([PERSON_NAME])," at bounding box center [521, 213] width 98 height 12
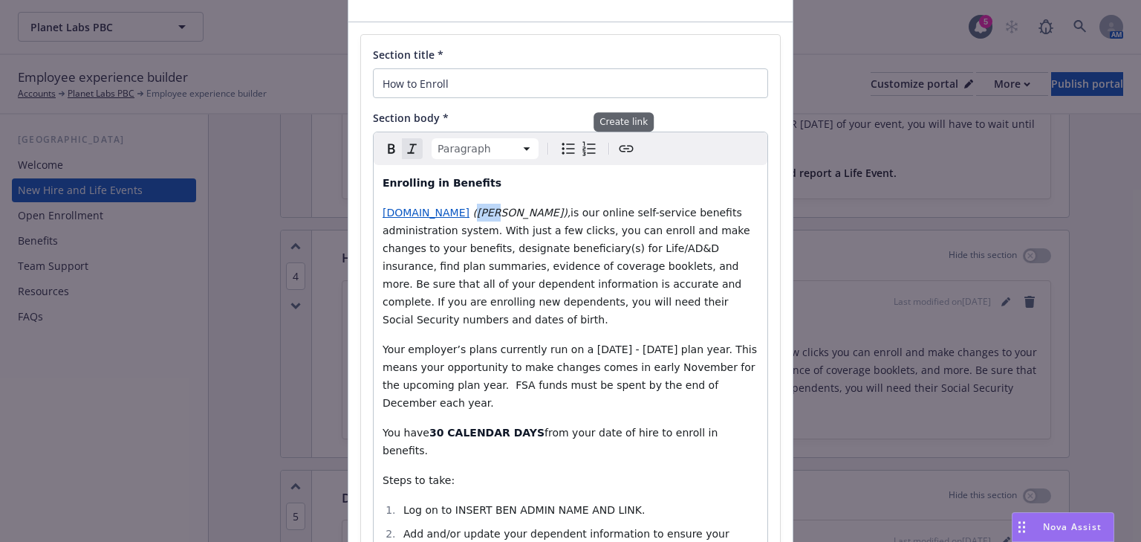
click at [622, 150] on icon "Create link" at bounding box center [626, 149] width 18 height 18
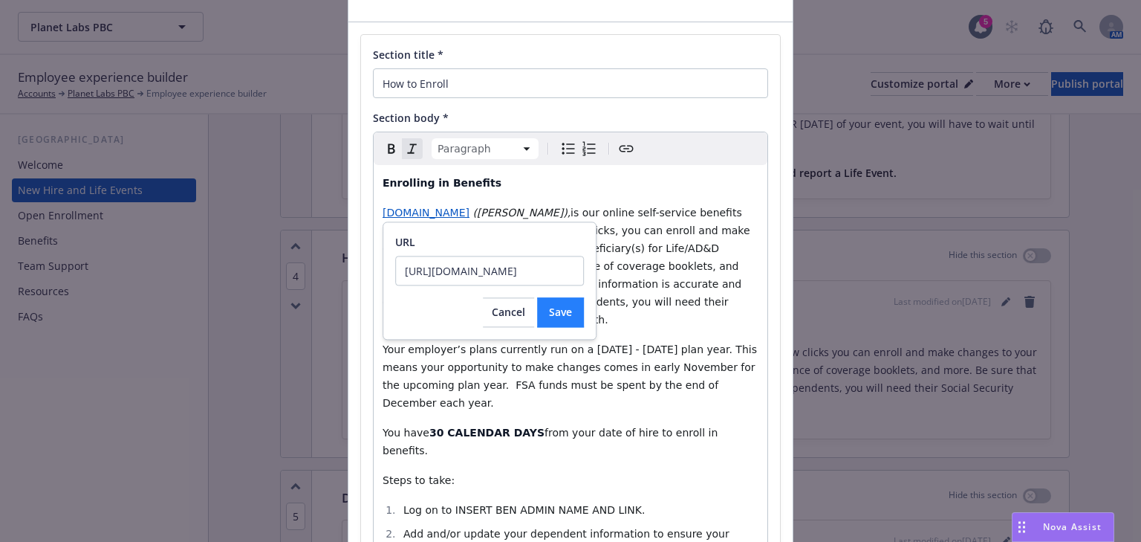
type input "[URL][DOMAIN_NAME]"
click at [565, 316] on span "Save" at bounding box center [560, 312] width 23 height 14
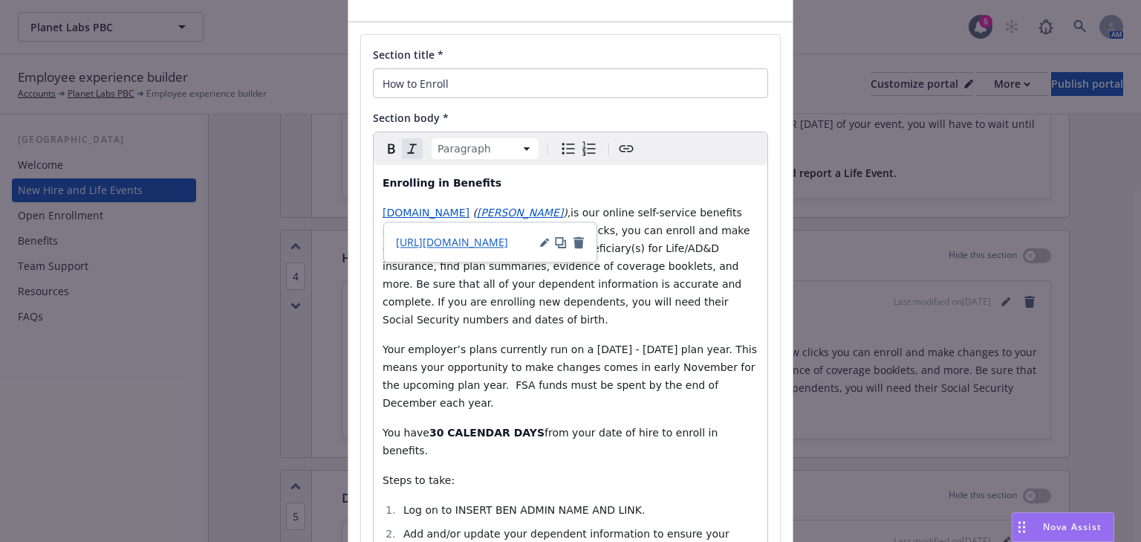
drag, startPoint x: 586, startPoint y: 190, endPoint x: 576, endPoint y: 187, distance: 10.1
click at [585, 190] on p "Enrolling in Benefits" at bounding box center [571, 183] width 376 height 18
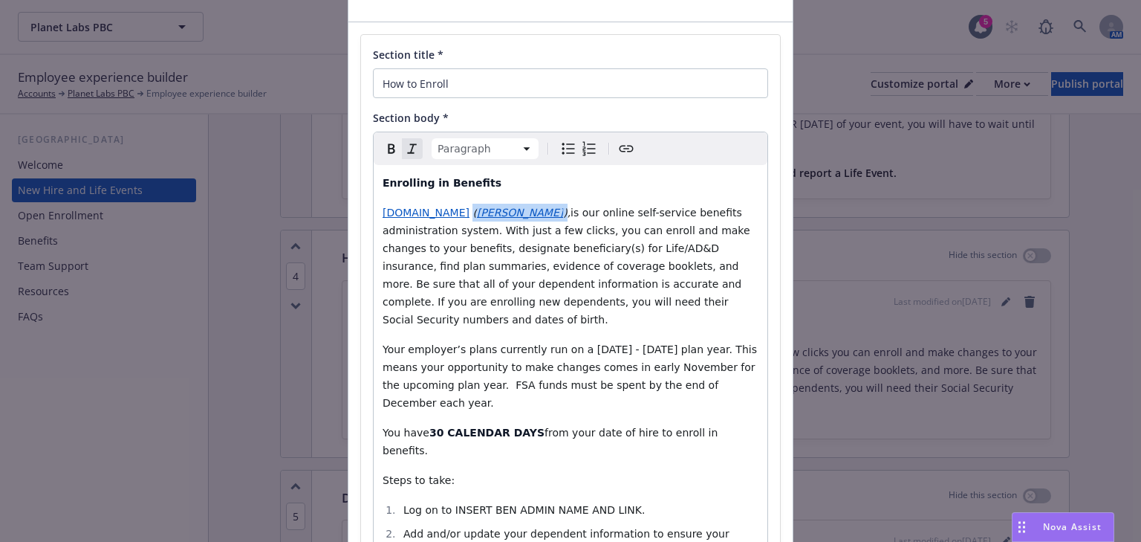
drag, startPoint x: 502, startPoint y: 214, endPoint x: 481, endPoint y: 215, distance: 21.6
click at [478, 216] on p "[DOMAIN_NAME] ( alex ), is our online self-service benefits administration syst…" at bounding box center [571, 266] width 376 height 125
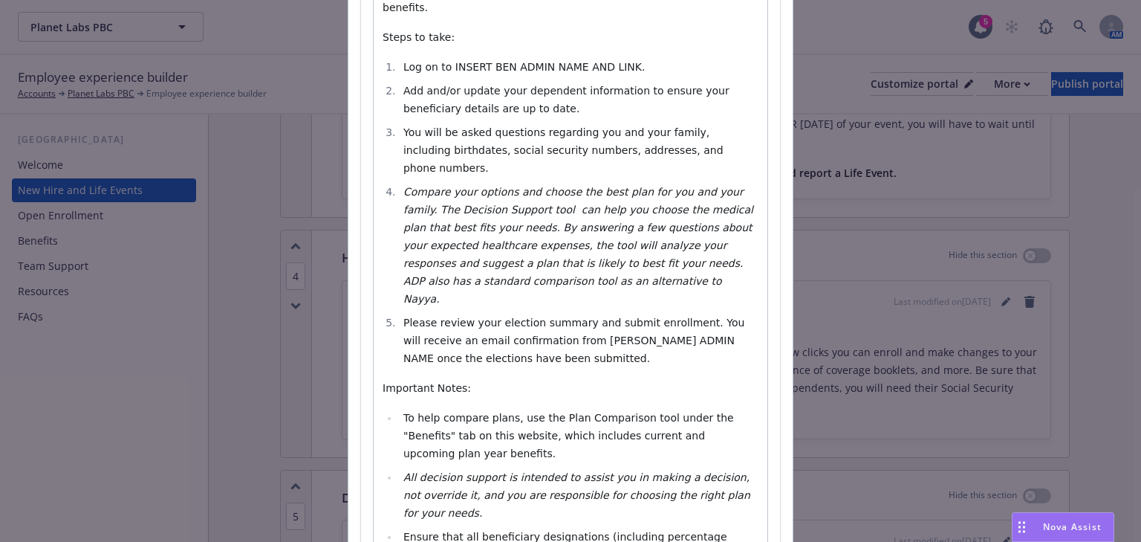
scroll to position [498, 0]
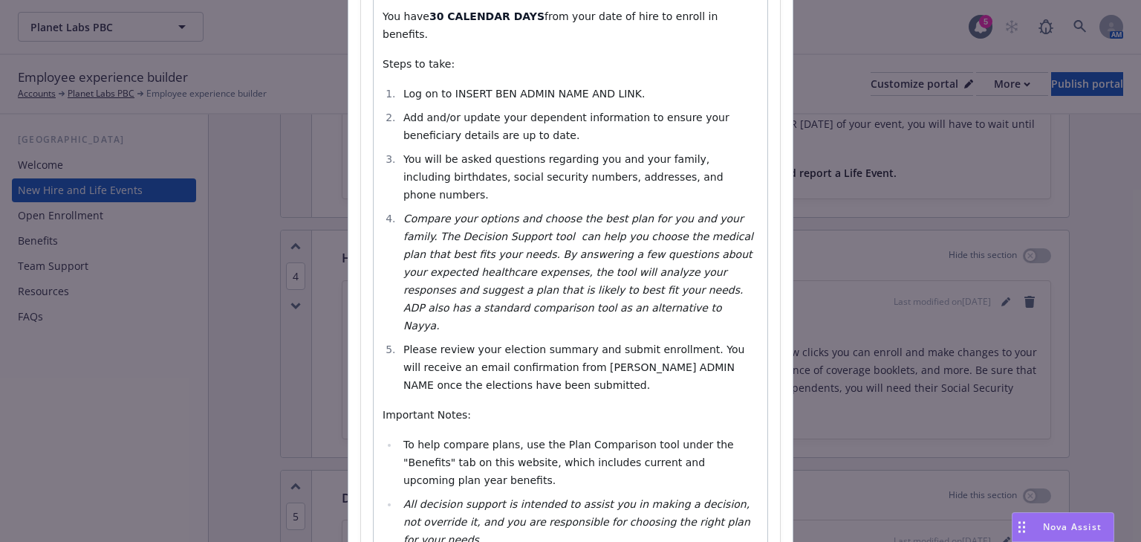
click at [498, 212] on em "Compare your options and choose the best plan for you and your family. The Deci…" at bounding box center [579, 271] width 353 height 119
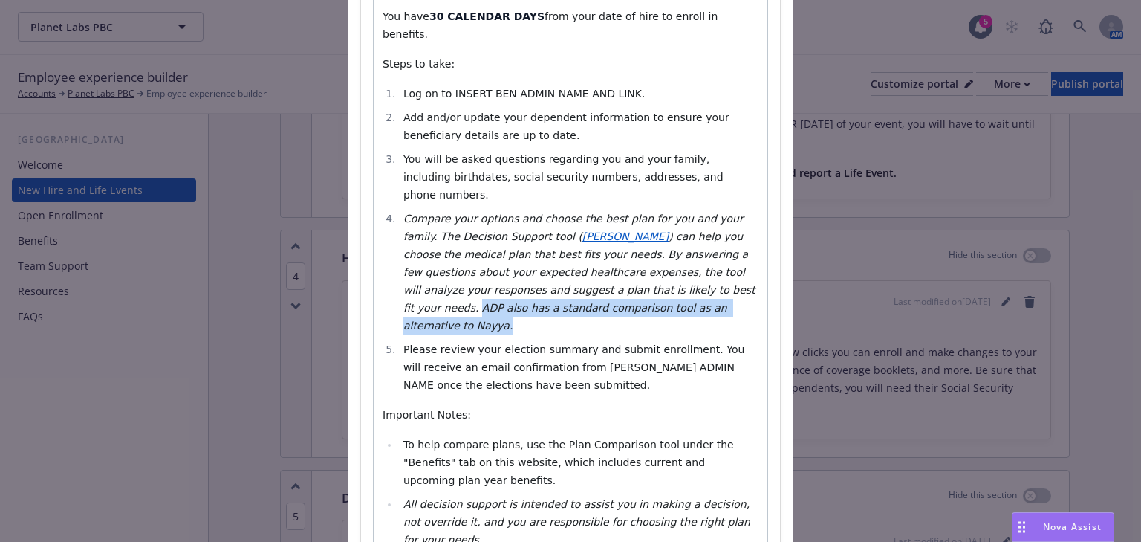
drag, startPoint x: 519, startPoint y: 241, endPoint x: 499, endPoint y: 226, distance: 24.4
click at [498, 222] on li "Compare your options and choose the best plan for you and your family. The Deci…" at bounding box center [579, 271] width 360 height 125
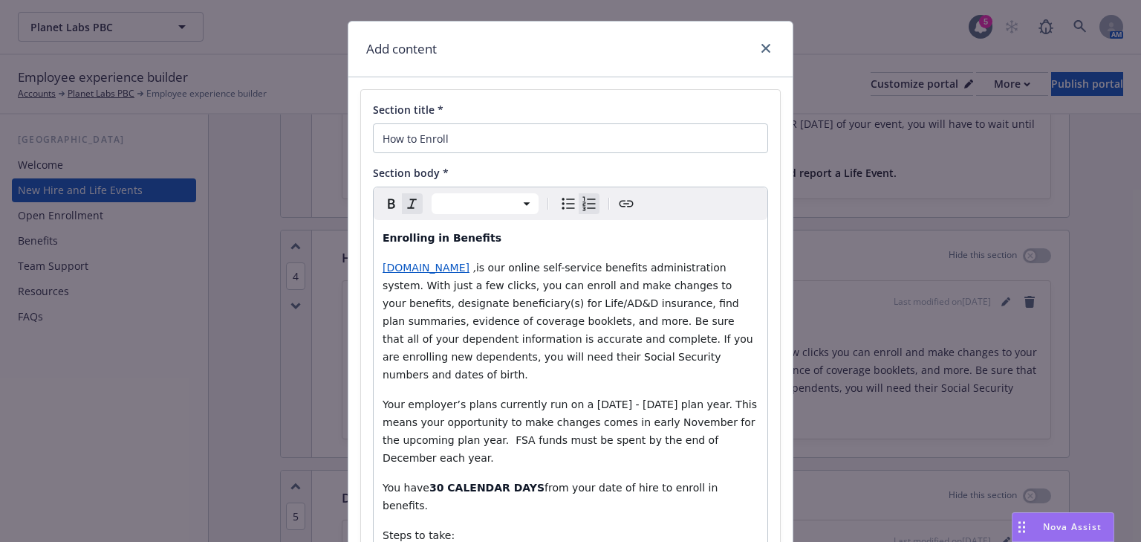
scroll to position [22, 0]
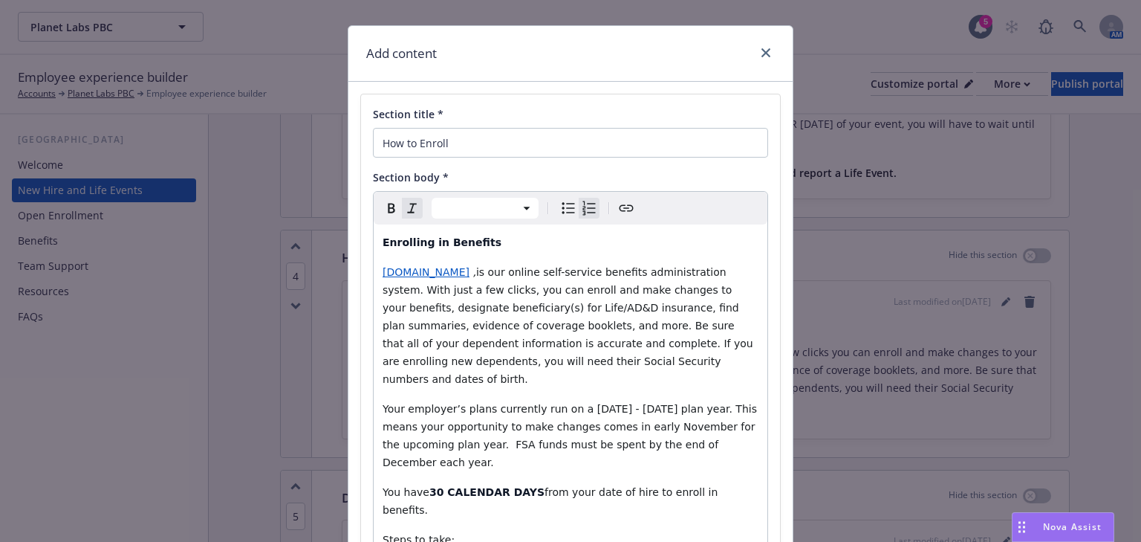
select select "paragraph"
click at [472, 275] on span "editable markdown" at bounding box center [470, 272] width 3 height 12
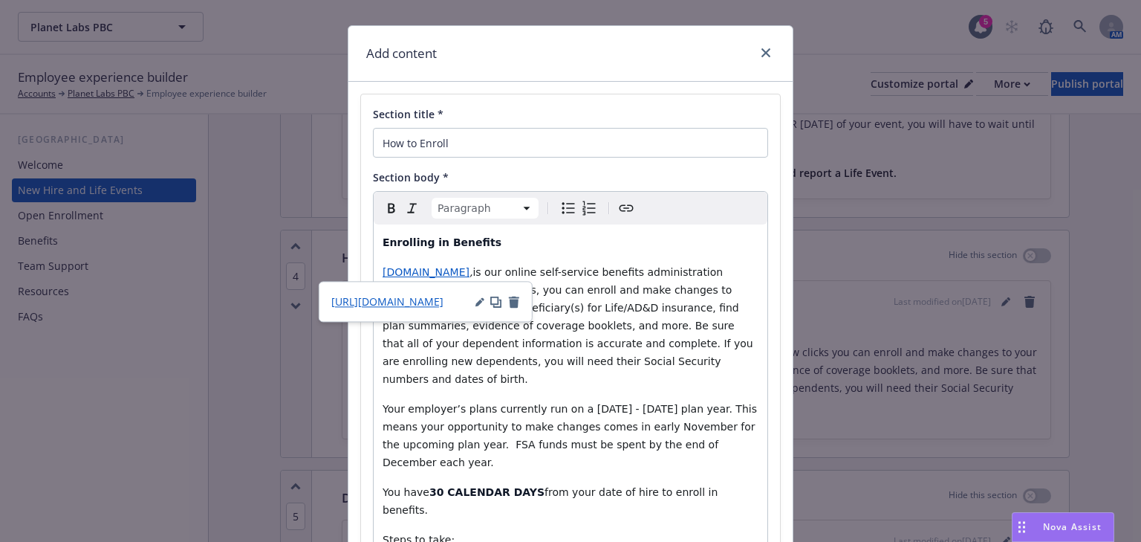
drag, startPoint x: 475, startPoint y: 273, endPoint x: 386, endPoint y: 276, distance: 88.5
click at [383, 276] on p "[DOMAIN_NAME] , is our online self-service benefits administration system. With…" at bounding box center [571, 325] width 376 height 125
copy span "[DOMAIN_NAME]"
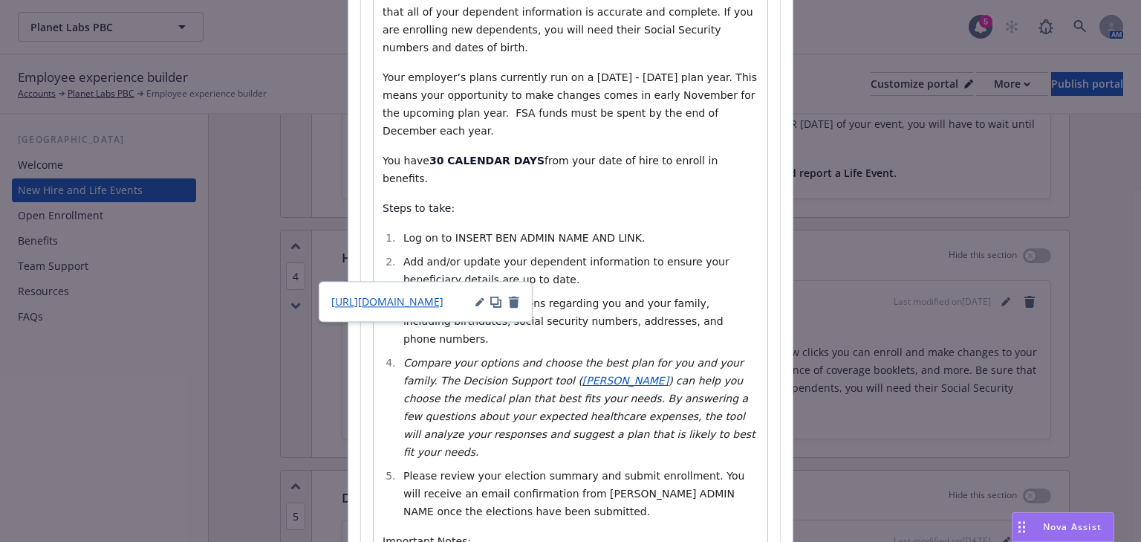
scroll to position [498, 0]
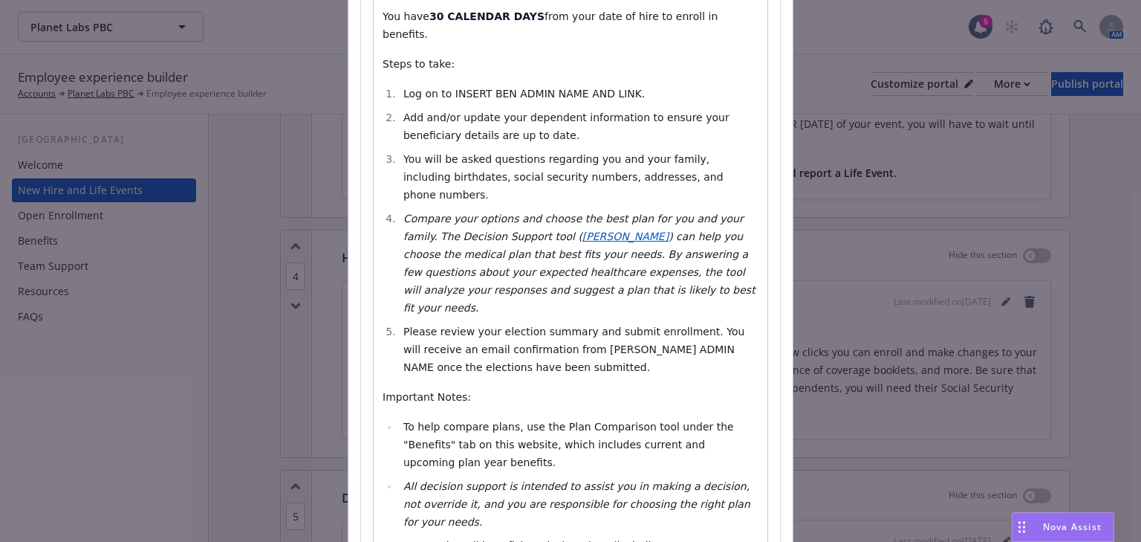
click at [630, 286] on div "Enrolling in Benefits [DOMAIN_NAME] , is our online self-service benefits admin…" at bounding box center [571, 189] width 394 height 880
drag, startPoint x: 614, startPoint y: 261, endPoint x: 527, endPoint y: 266, distance: 87.0
click at [527, 322] on li "Please review your election summary and submit enrollment. You will receive an …" at bounding box center [579, 348] width 360 height 53
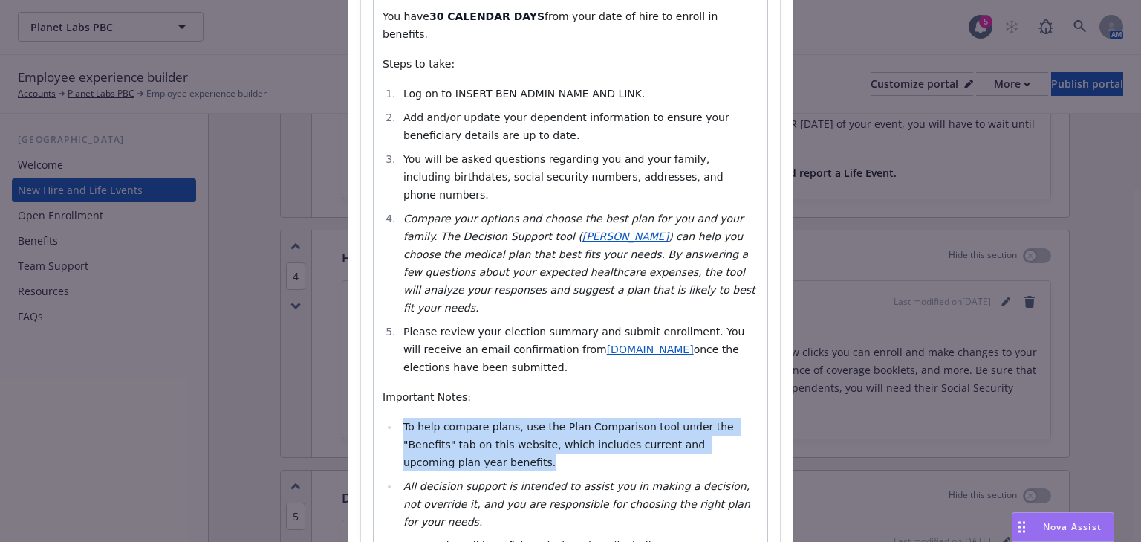
drag, startPoint x: 752, startPoint y: 356, endPoint x: 377, endPoint y: 339, distance: 374.8
click at [383, 417] on ul "To help compare plans, use the Plan Comparison tool under the "Benefits" tab on…" at bounding box center [571, 503] width 376 height 172
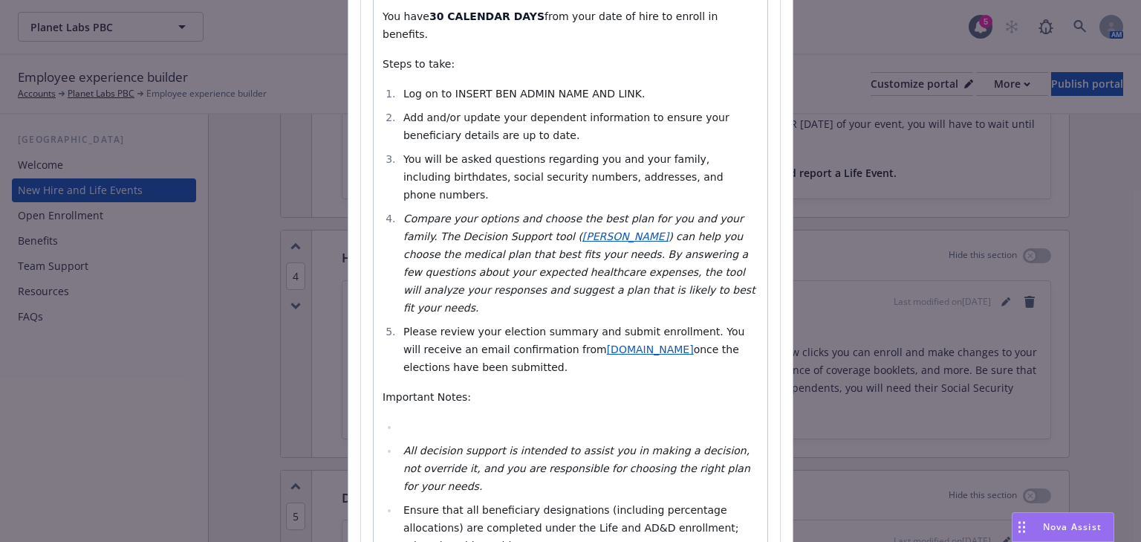
select select "paragraph"
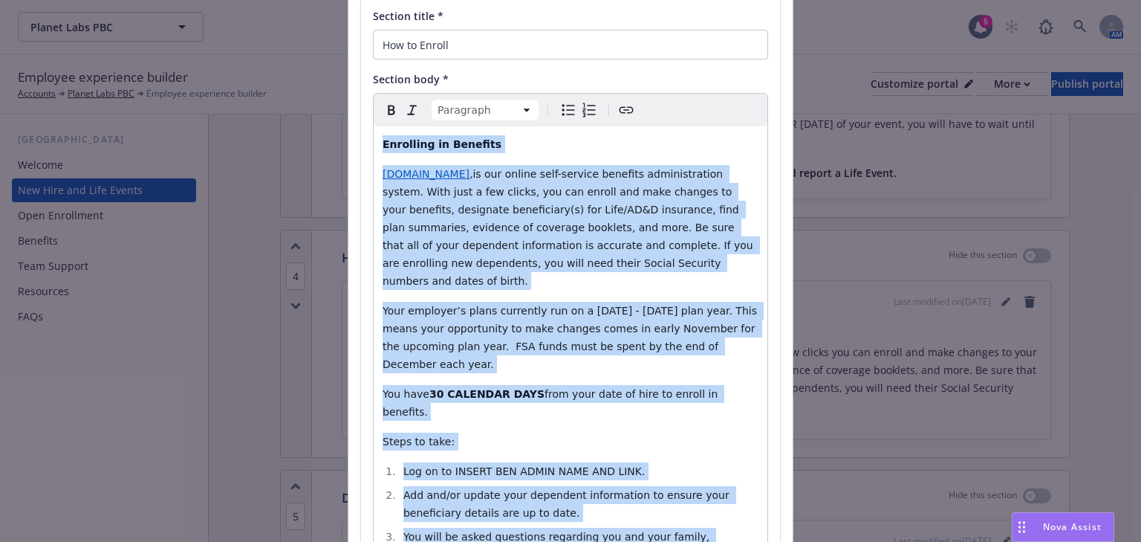
scroll to position [0, 0]
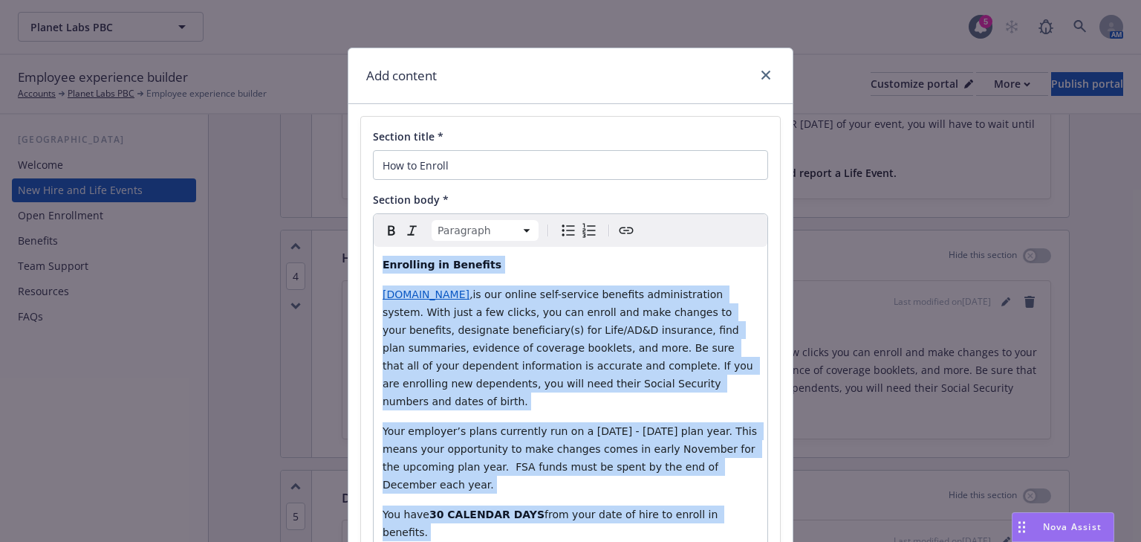
drag, startPoint x: 441, startPoint y: 426, endPoint x: 364, endPoint y: 267, distance: 176.7
copy div "Loremipsu do Sitametc adipis.elitseddo.eiu , te inc utlabo etdo-magnaal enimadm…"
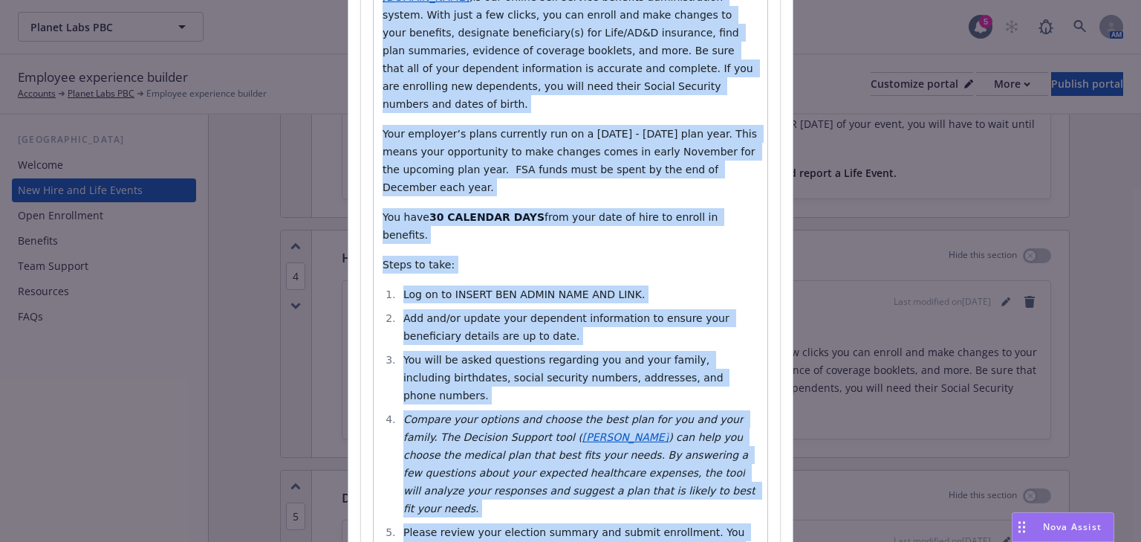
scroll to position [557, 0]
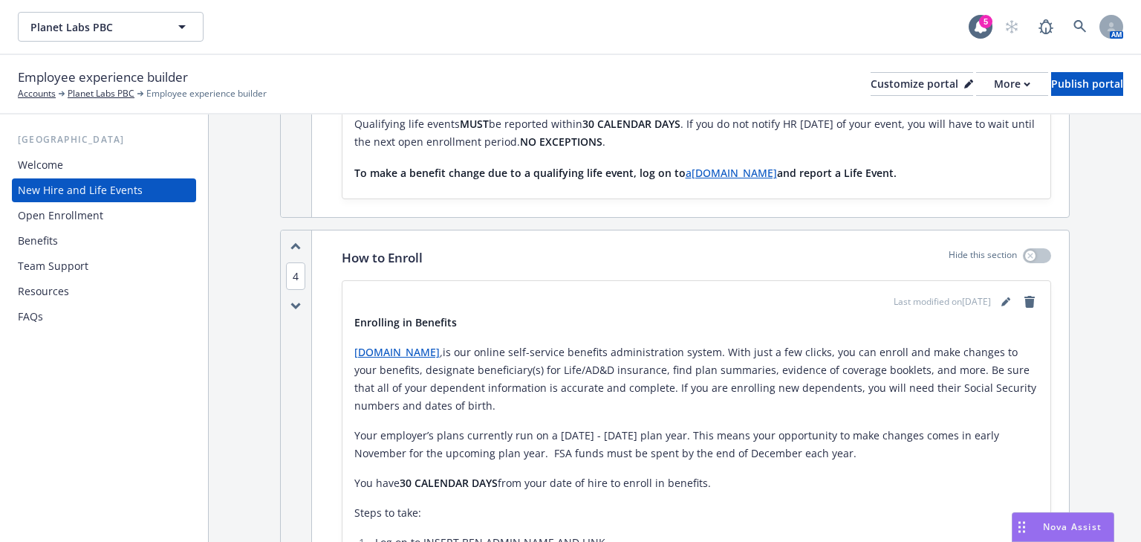
drag, startPoint x: 455, startPoint y: 253, endPoint x: 458, endPoint y: 263, distance: 10.8
click at [455, 293] on div "Last modified on [DATE]" at bounding box center [696, 302] width 684 height 18
click at [1001, 297] on icon "editPencil" at bounding box center [1005, 301] width 9 height 9
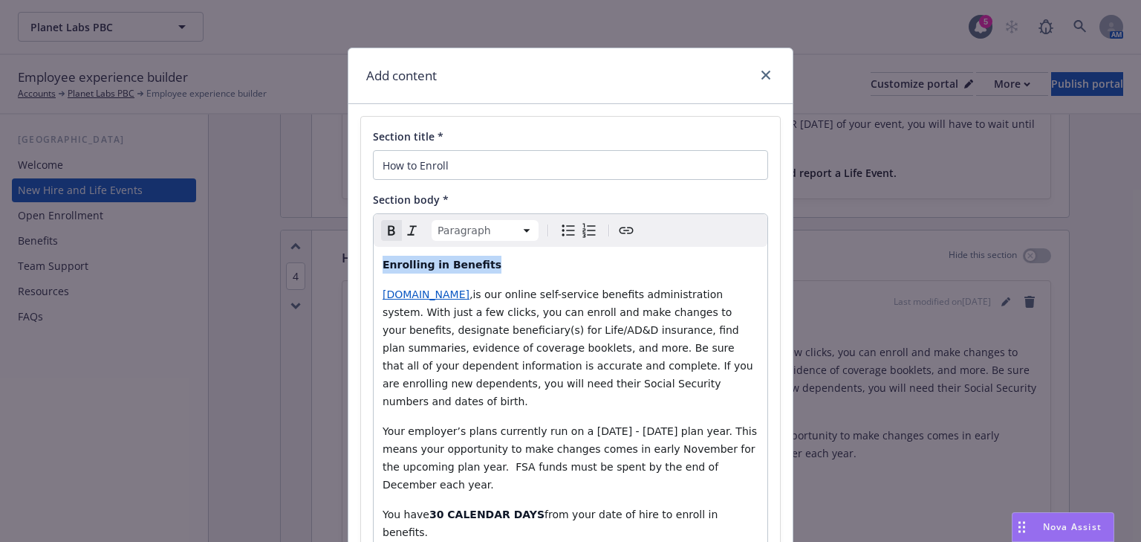
drag, startPoint x: 475, startPoint y: 265, endPoint x: 381, endPoint y: 264, distance: 94.3
click at [383, 263] on p "Enrolling in Benefits" at bounding box center [571, 265] width 376 height 18
copy strong "Enrolling in Benefits"
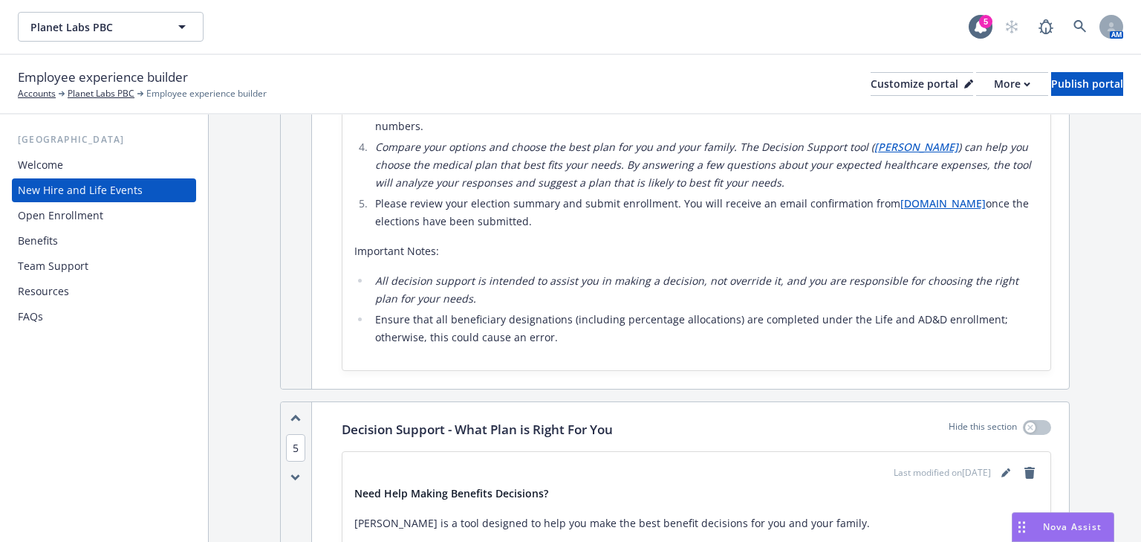
scroll to position [2555, 0]
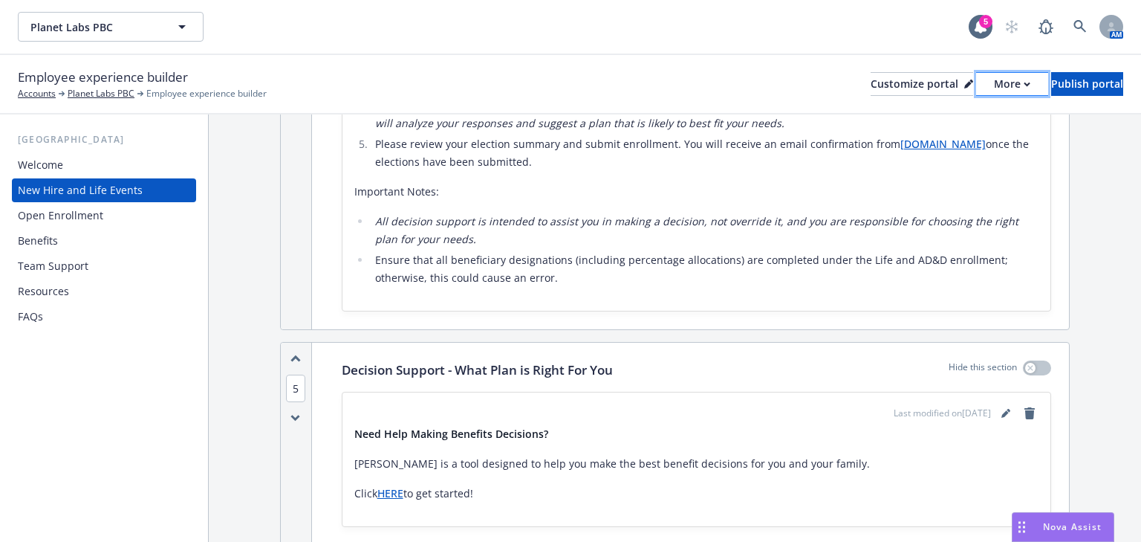
click at [994, 90] on div "More" at bounding box center [1012, 84] width 36 height 22
click at [928, 120] on link "Copy preview link" at bounding box center [932, 118] width 135 height 30
